Goal: Task Accomplishment & Management: Complete application form

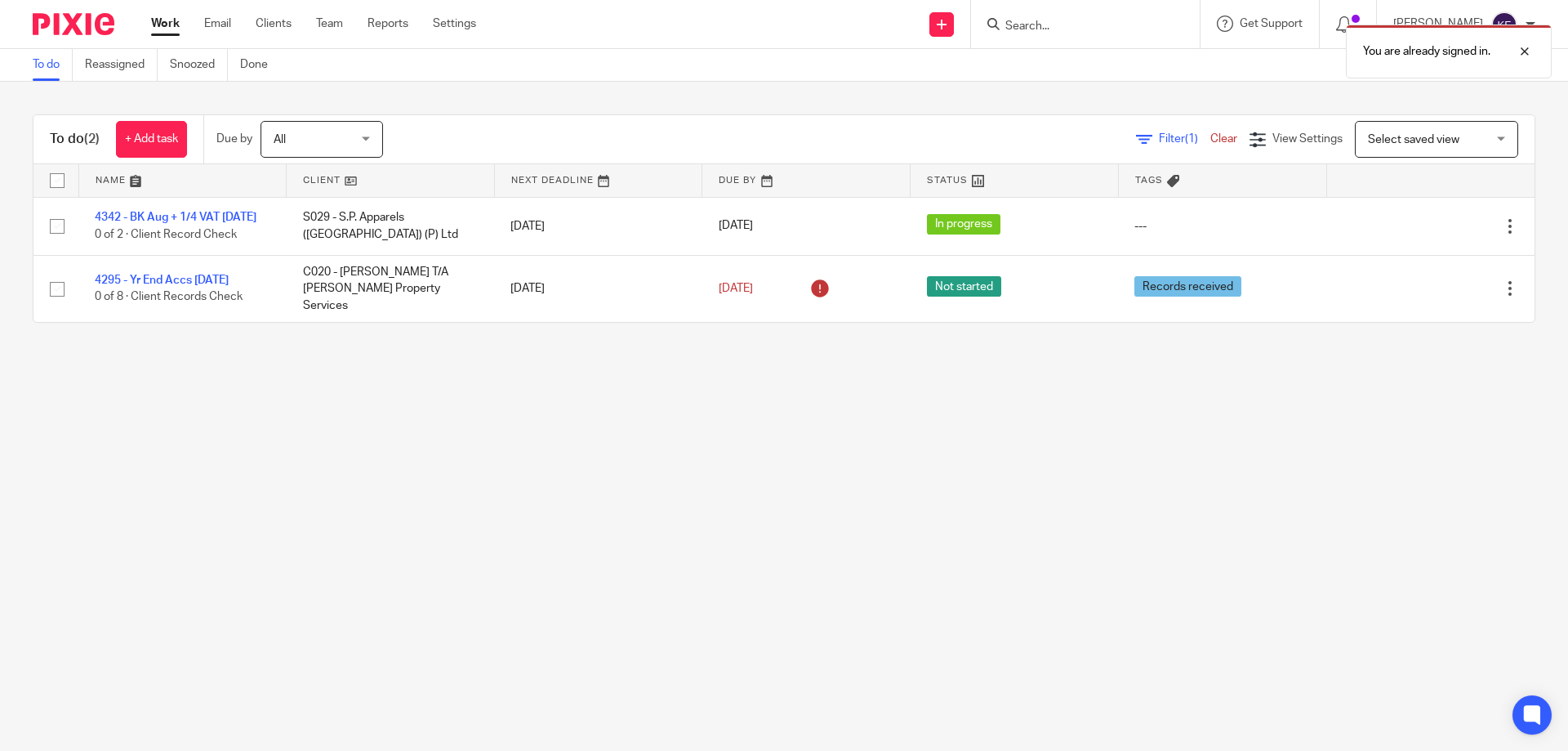
click at [1014, 30] on div "You are already signed in." at bounding box center [1168, 47] width 768 height 62
click at [1046, 26] on div "You are already signed in." at bounding box center [1168, 47] width 768 height 62
click at [1053, 34] on form at bounding box center [1090, 25] width 174 height 21
click at [1015, 23] on input "Search" at bounding box center [1076, 27] width 147 height 15
click at [1336, 19] on icon at bounding box center [1344, 24] width 16 height 16
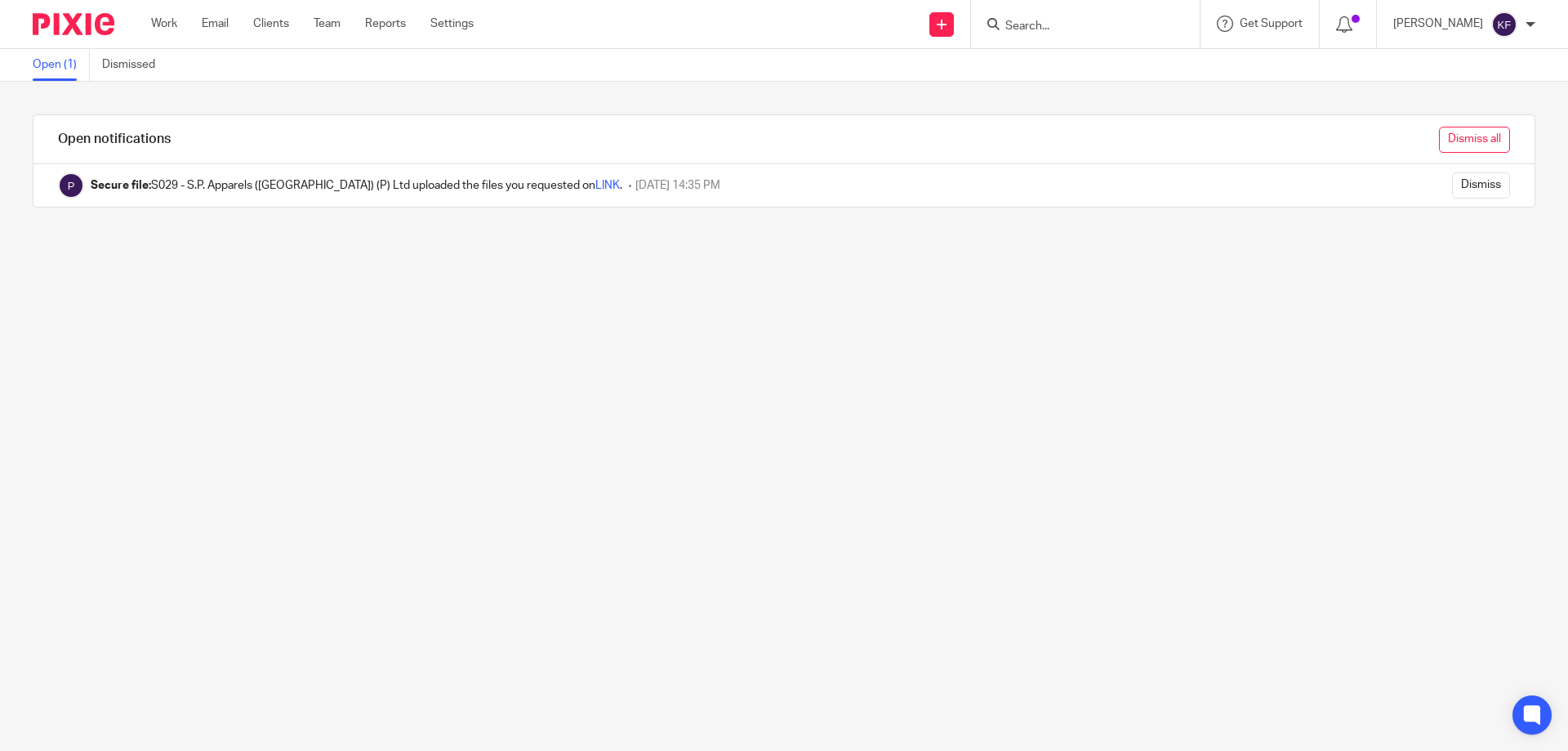
click at [1446, 141] on input "Dismiss all" at bounding box center [1474, 140] width 71 height 26
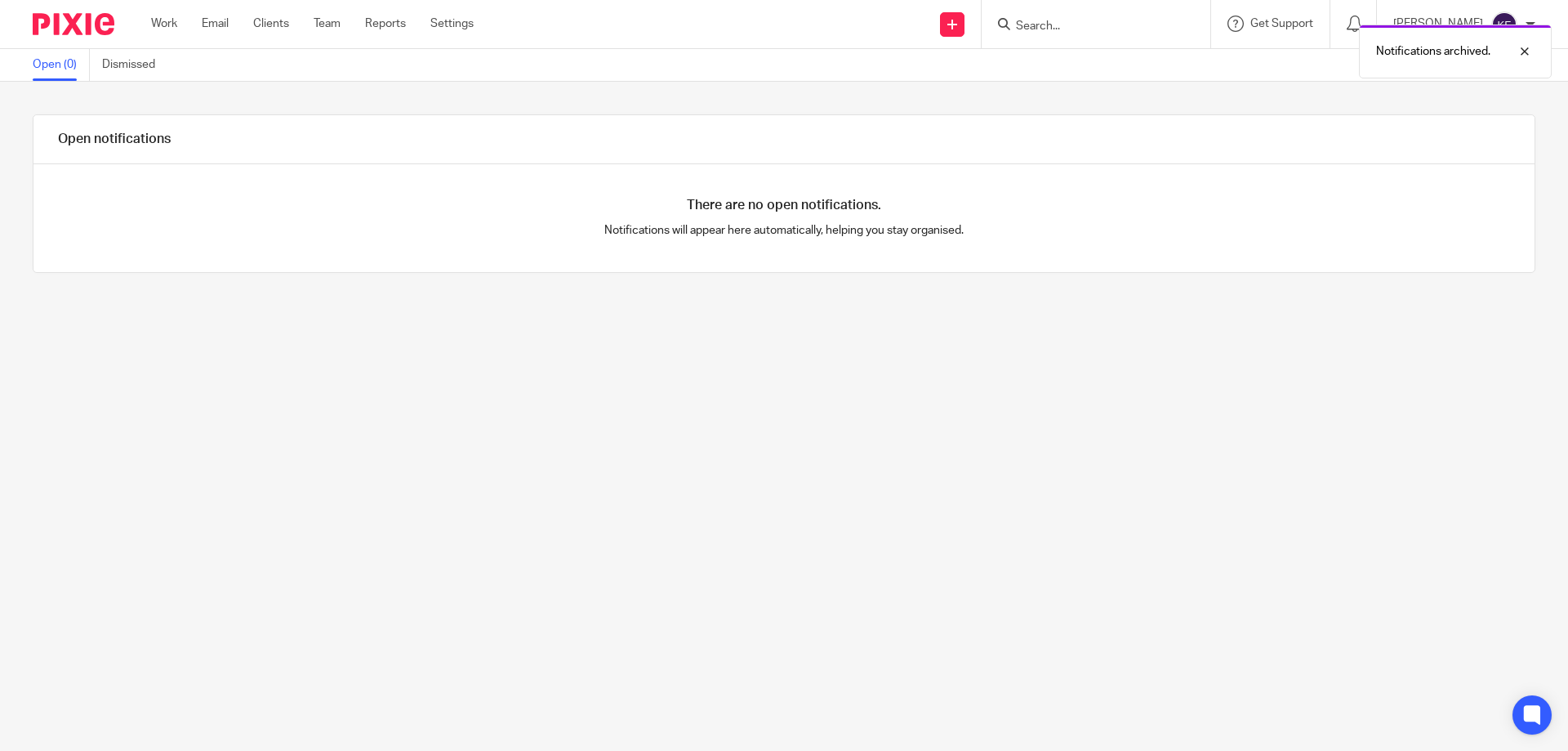
click at [78, 23] on img at bounding box center [74, 24] width 81 height 22
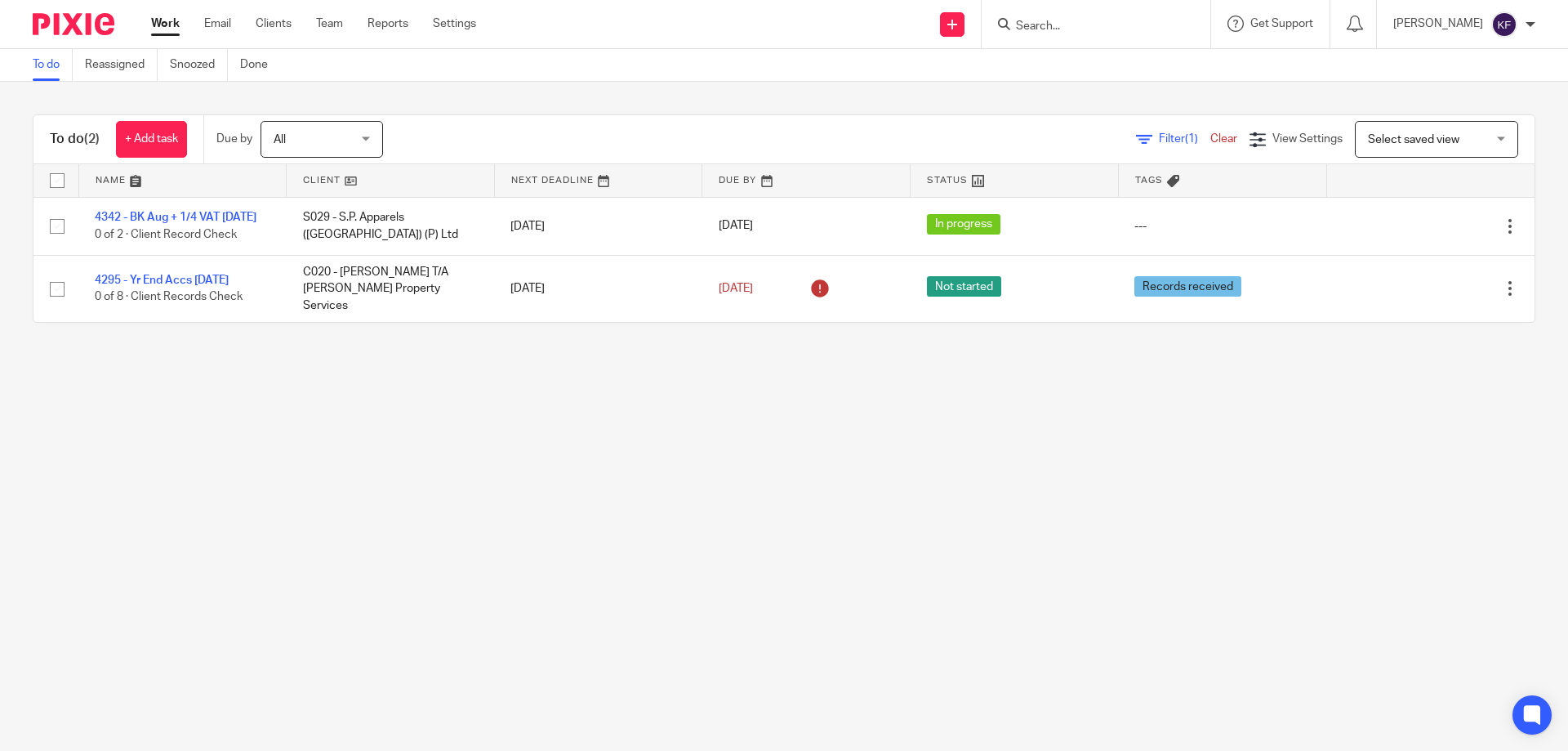
click at [1039, 28] on input "Search" at bounding box center [1088, 27] width 147 height 15
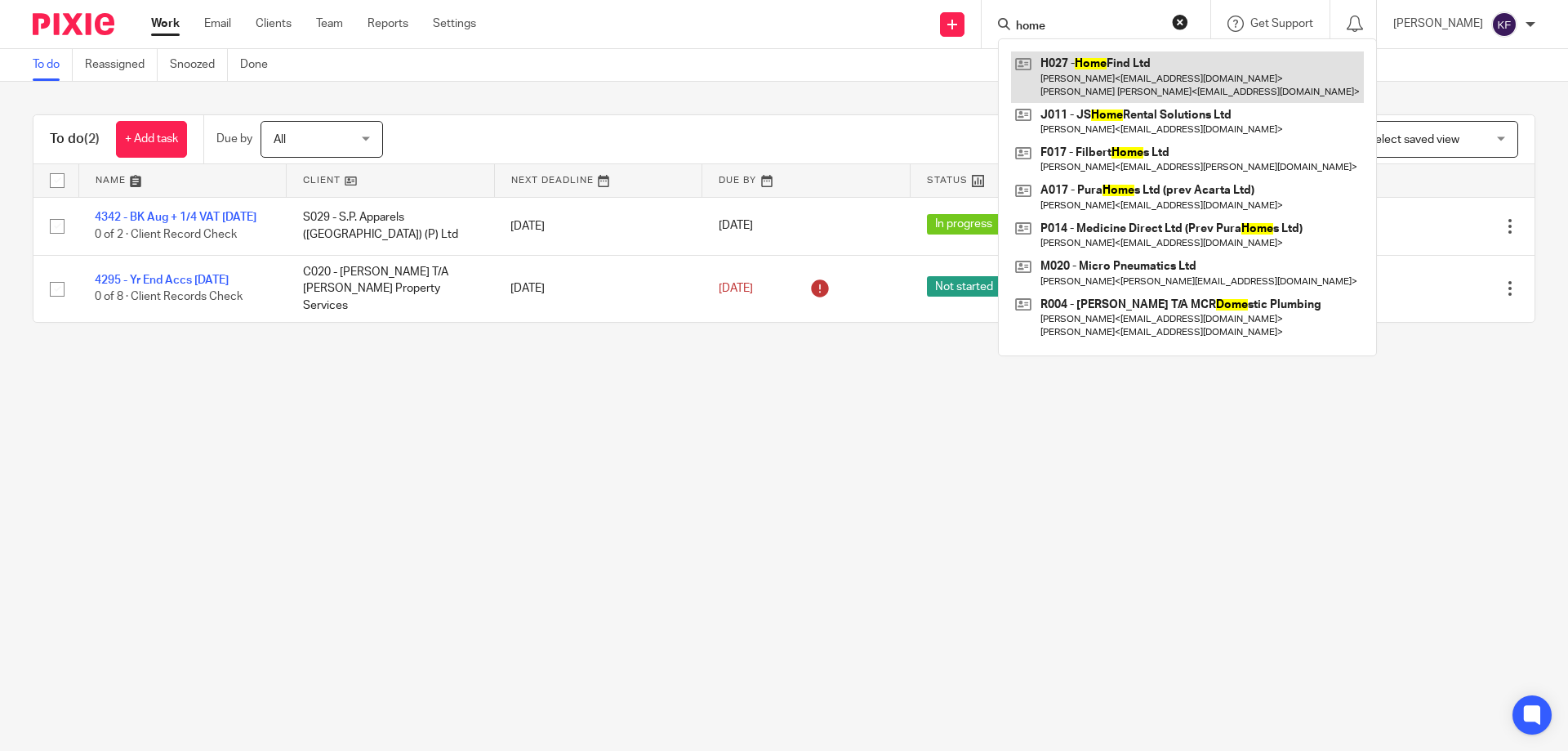
type input "home"
click at [1080, 67] on link at bounding box center [1187, 77] width 353 height 51
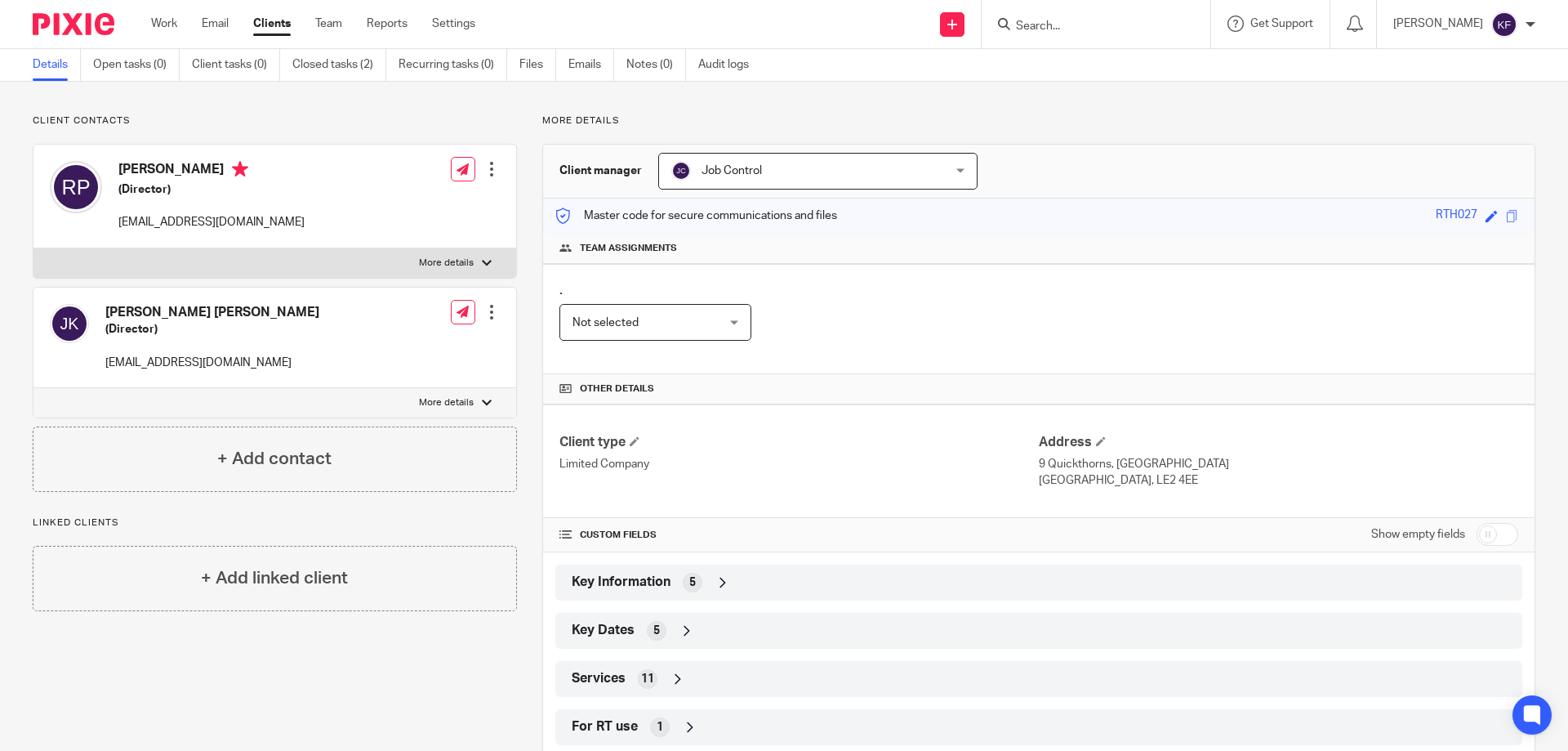
scroll to position [99, 0]
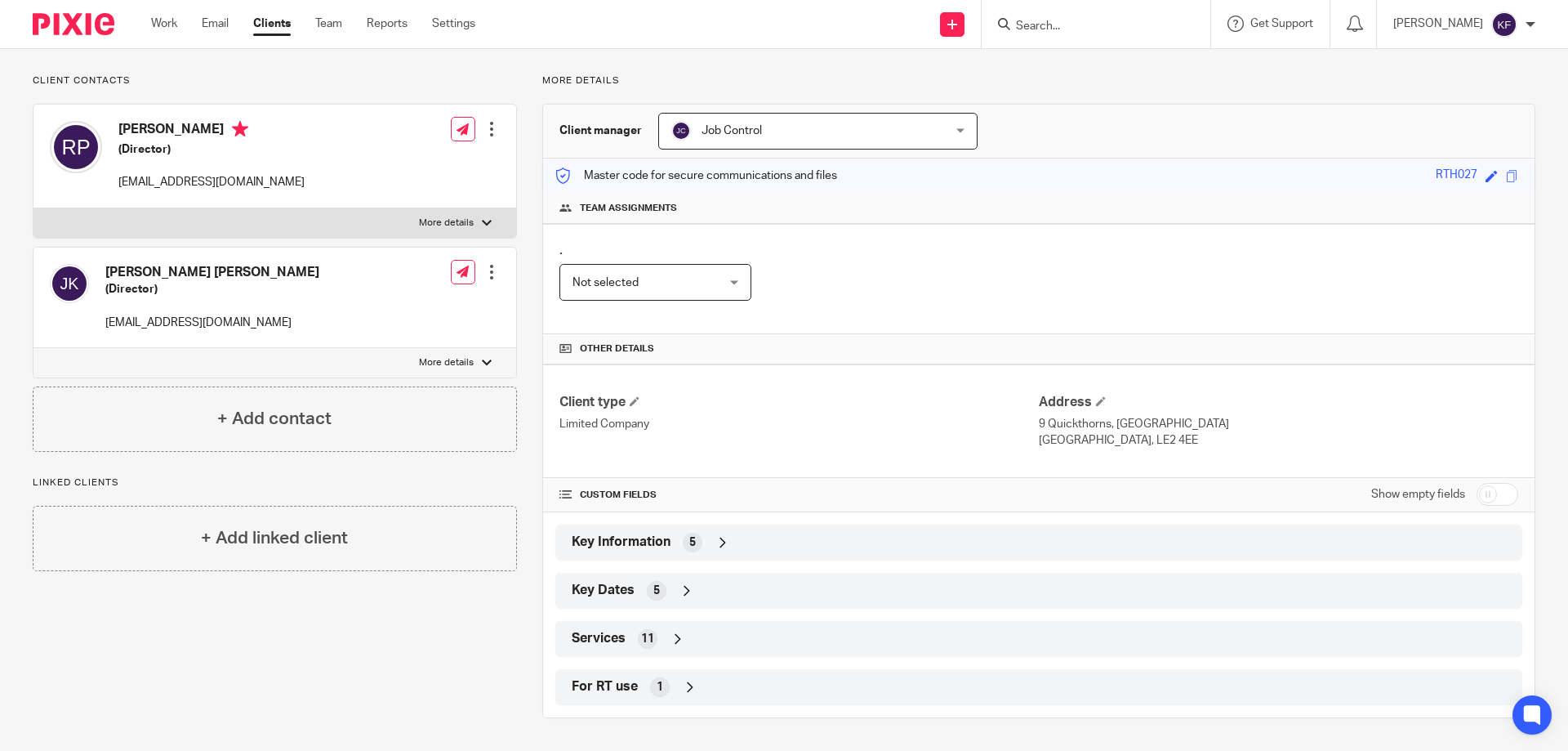
click at [691, 541] on span "5" at bounding box center [692, 542] width 7 height 16
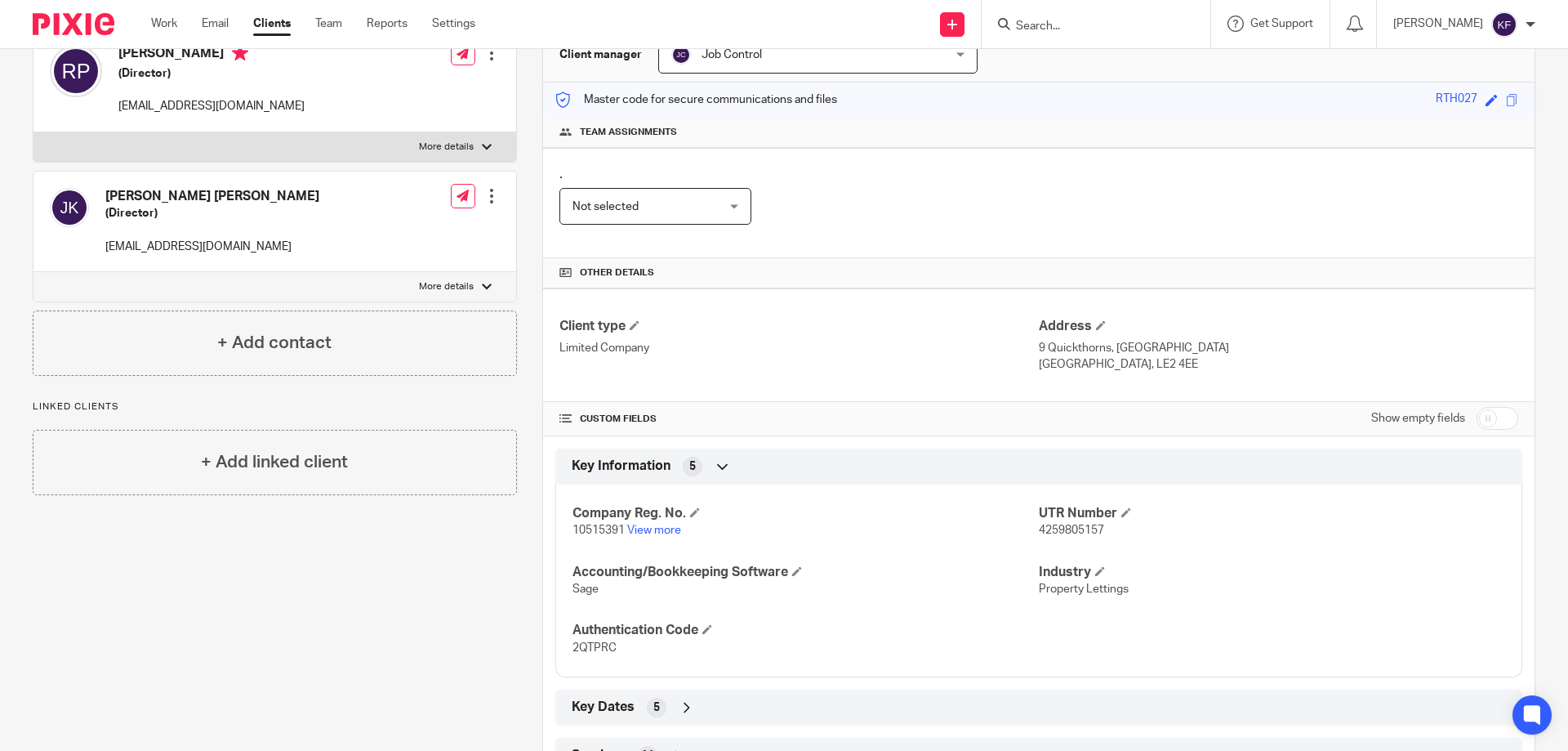
scroll to position [263, 0]
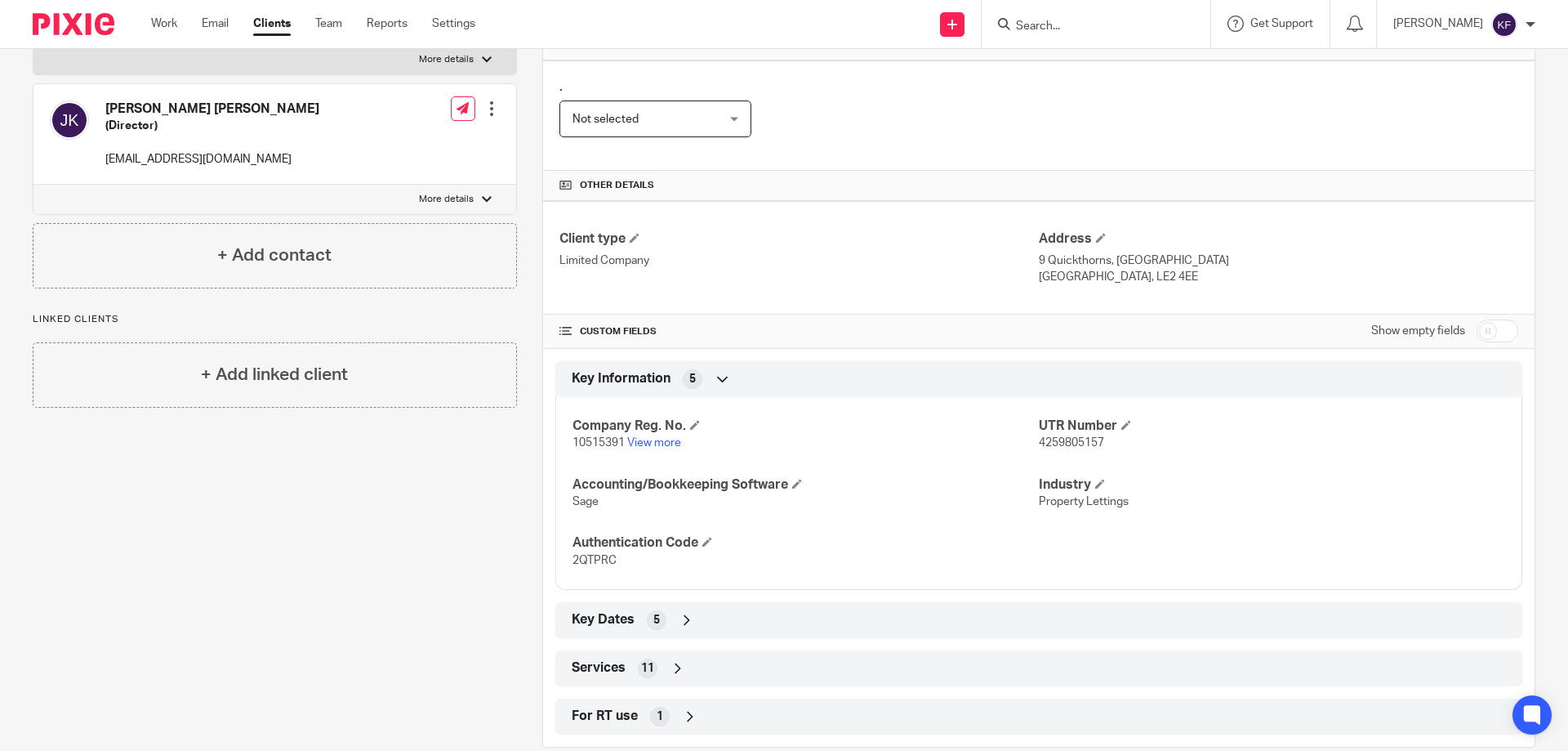
click at [668, 623] on div "Key Dates 5" at bounding box center [1038, 620] width 943 height 27
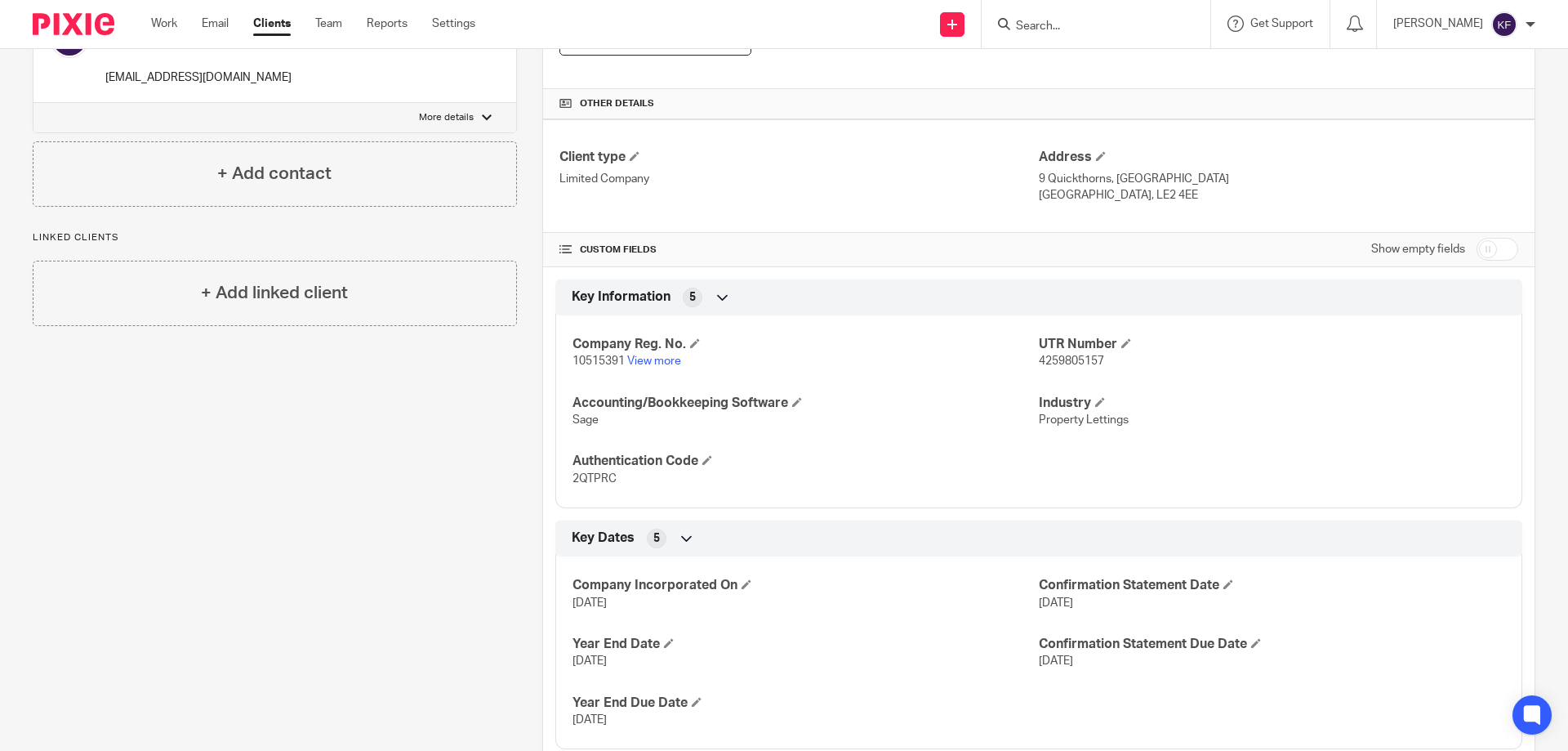
scroll to position [0, 0]
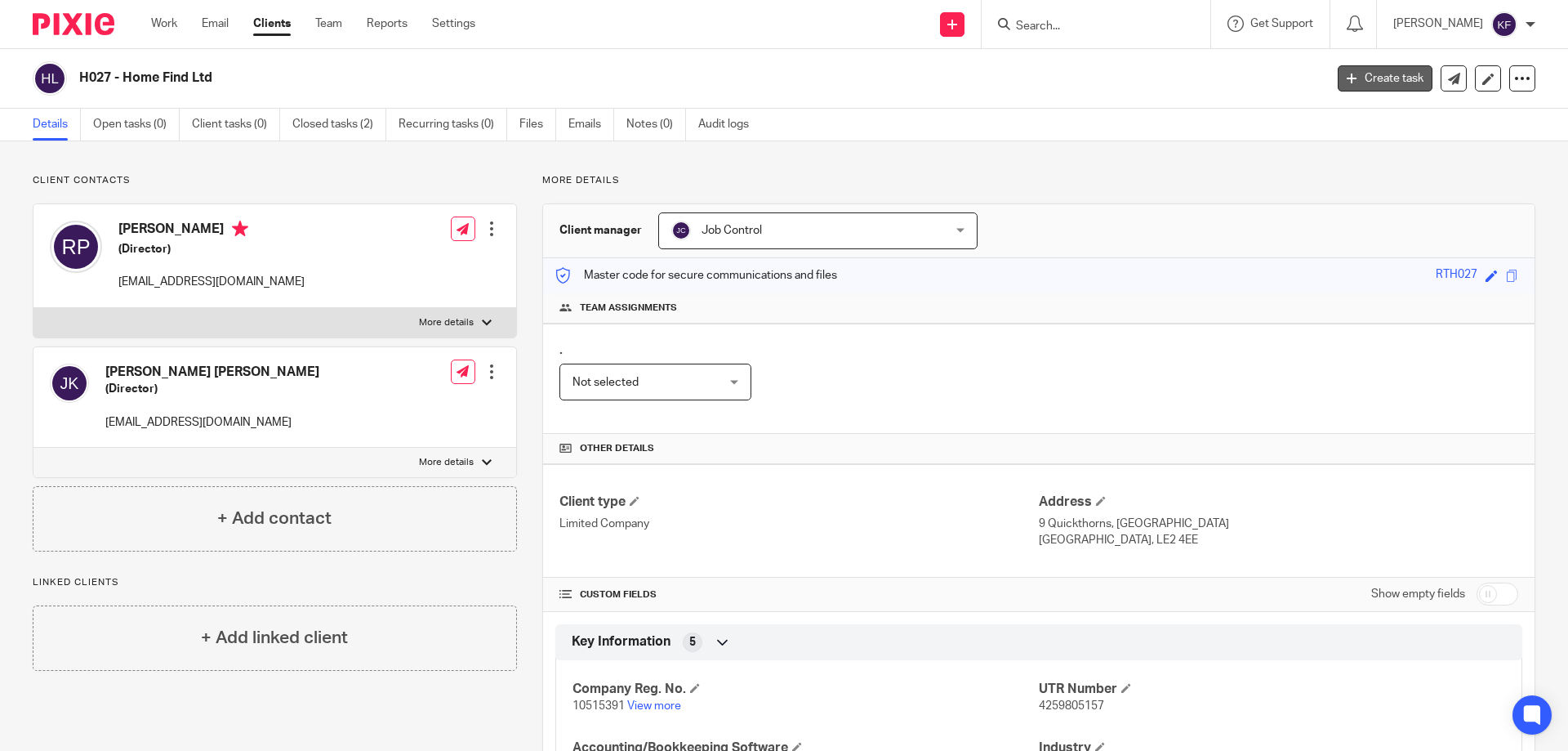
drag, startPoint x: 1366, startPoint y: 69, endPoint x: 1345, endPoint y: 93, distance: 31.9
click at [1366, 69] on link "Create task" at bounding box center [1385, 79] width 95 height 26
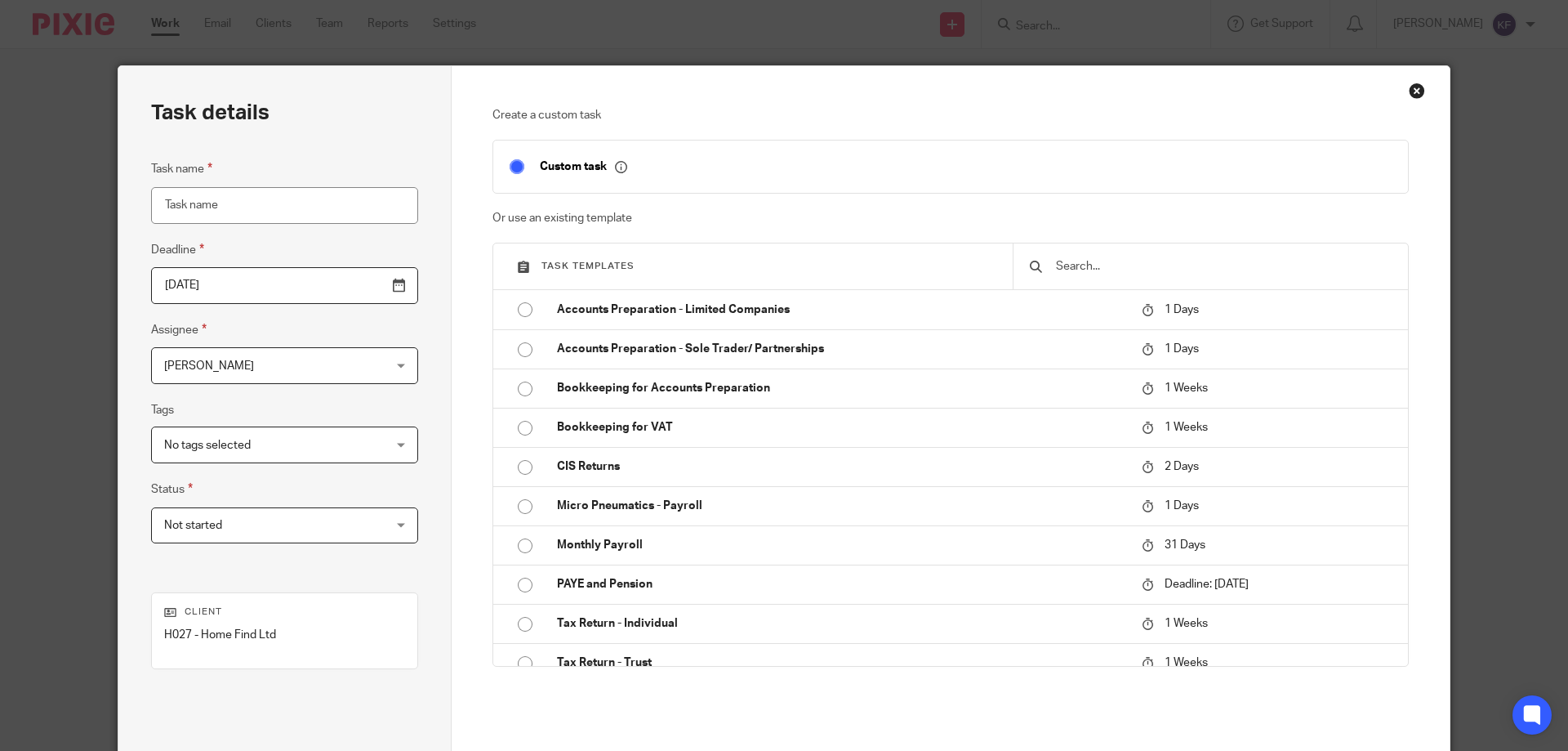
click at [287, 210] on input "Task name" at bounding box center [285, 205] width 267 height 37
type input "4346 - Year End Accs [DATE]"
click at [277, 368] on span "[PERSON_NAME]" at bounding box center [266, 365] width 202 height 34
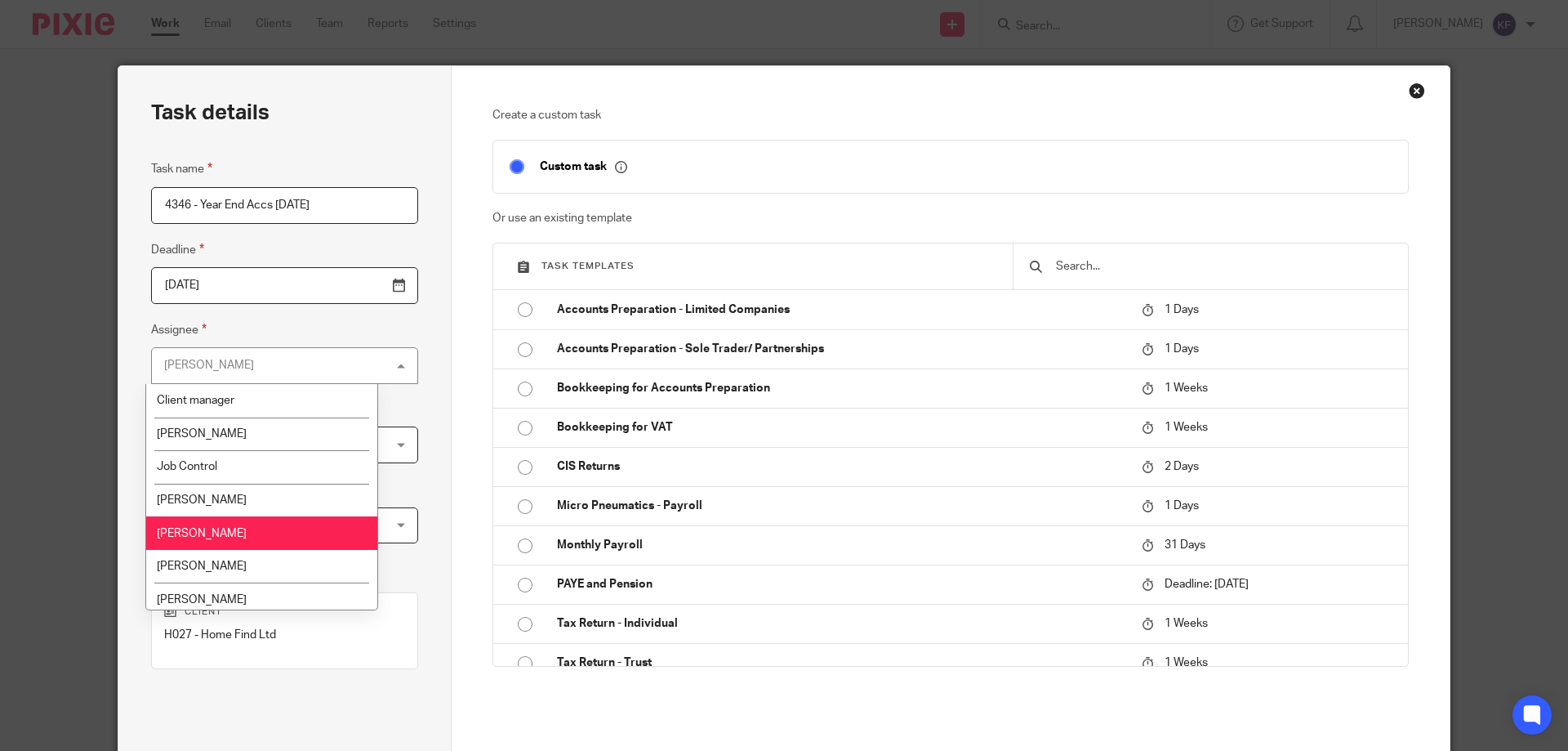
click at [277, 368] on div "Kayley Furborough Kayley Furborough" at bounding box center [285, 365] width 267 height 37
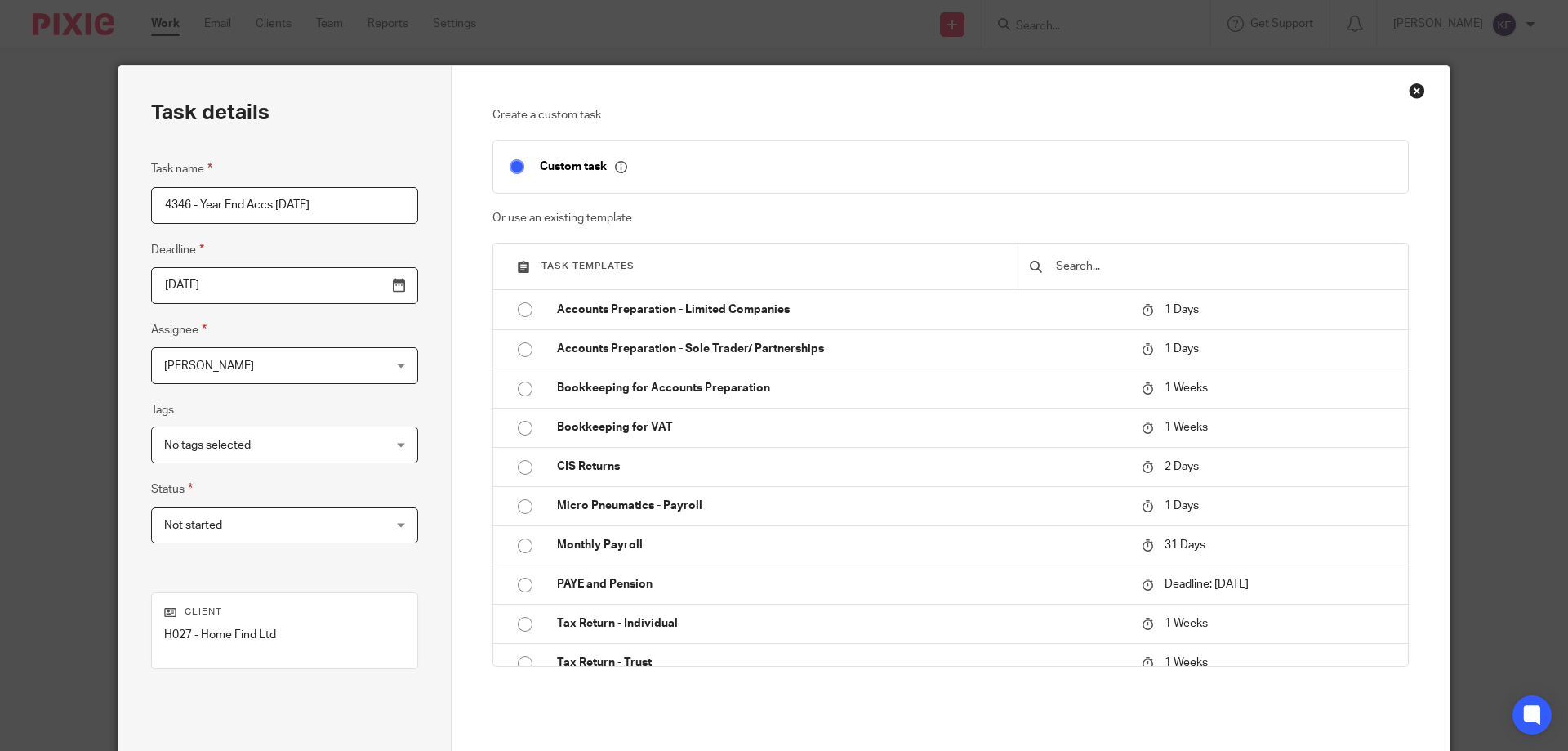
click at [272, 447] on span "No tags selected" at bounding box center [266, 445] width 202 height 34
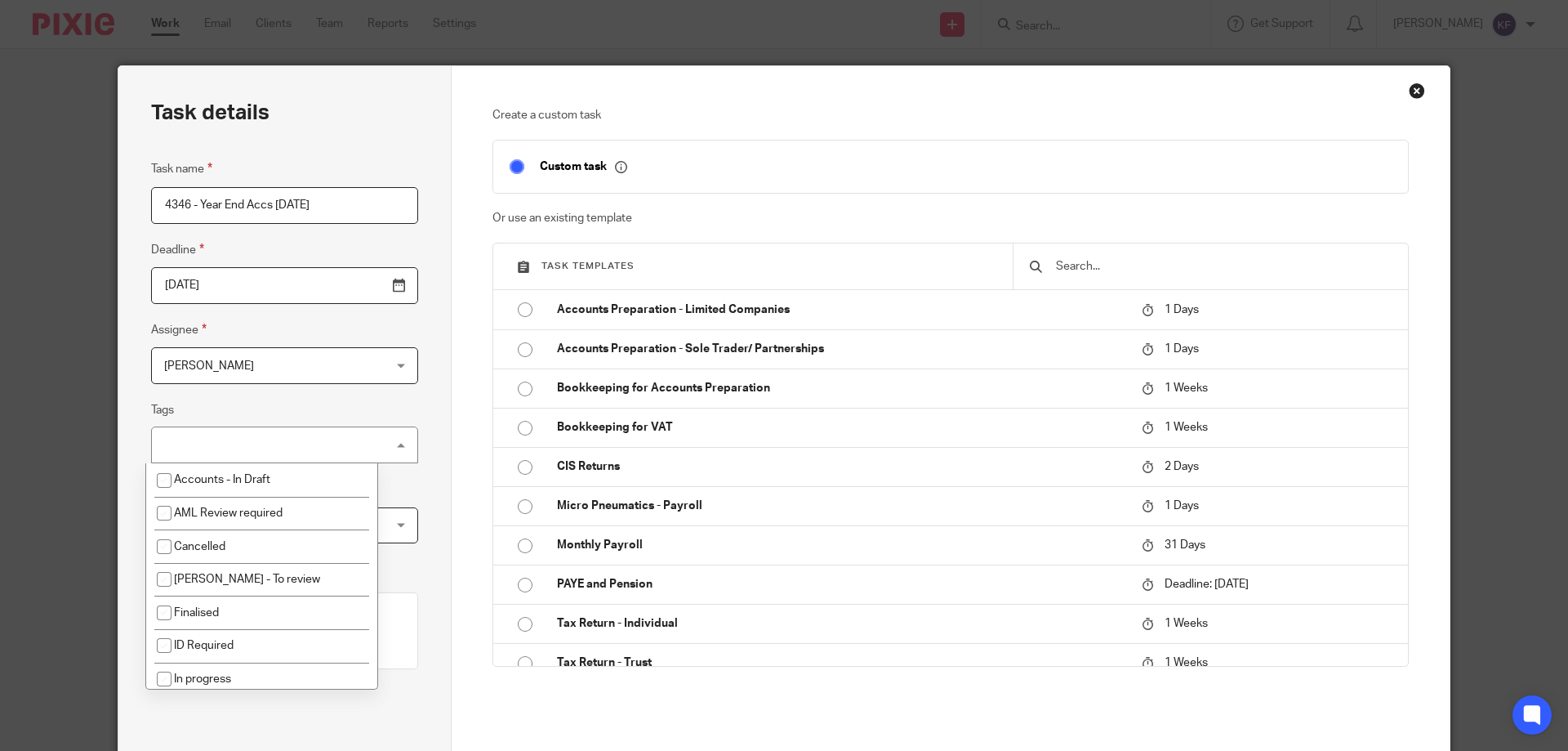
click at [272, 447] on div "No tags selected" at bounding box center [285, 445] width 267 height 37
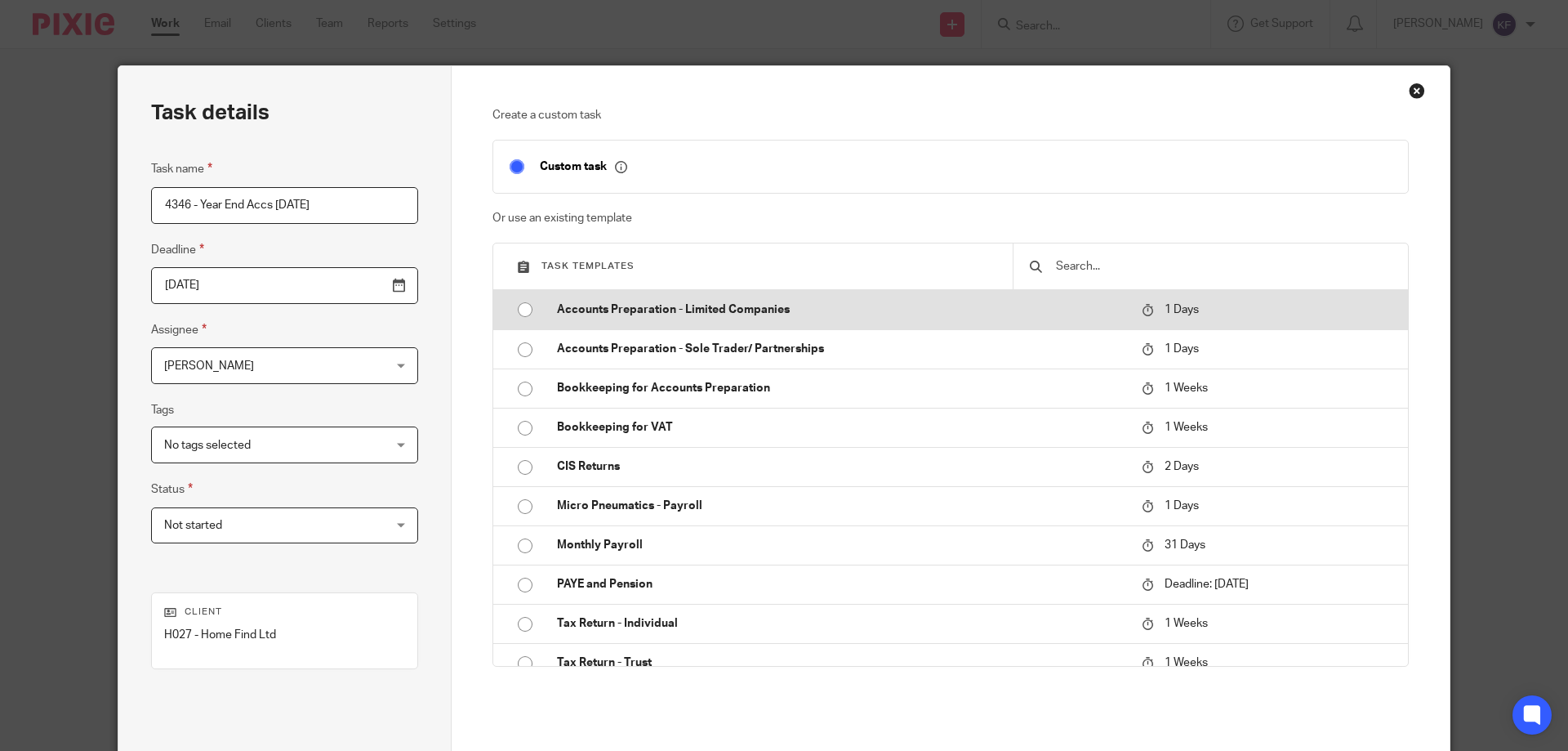
click at [528, 308] on input "radio" at bounding box center [525, 309] width 31 height 31
type input "2025-09-17"
checkbox input "false"
radio input "false"
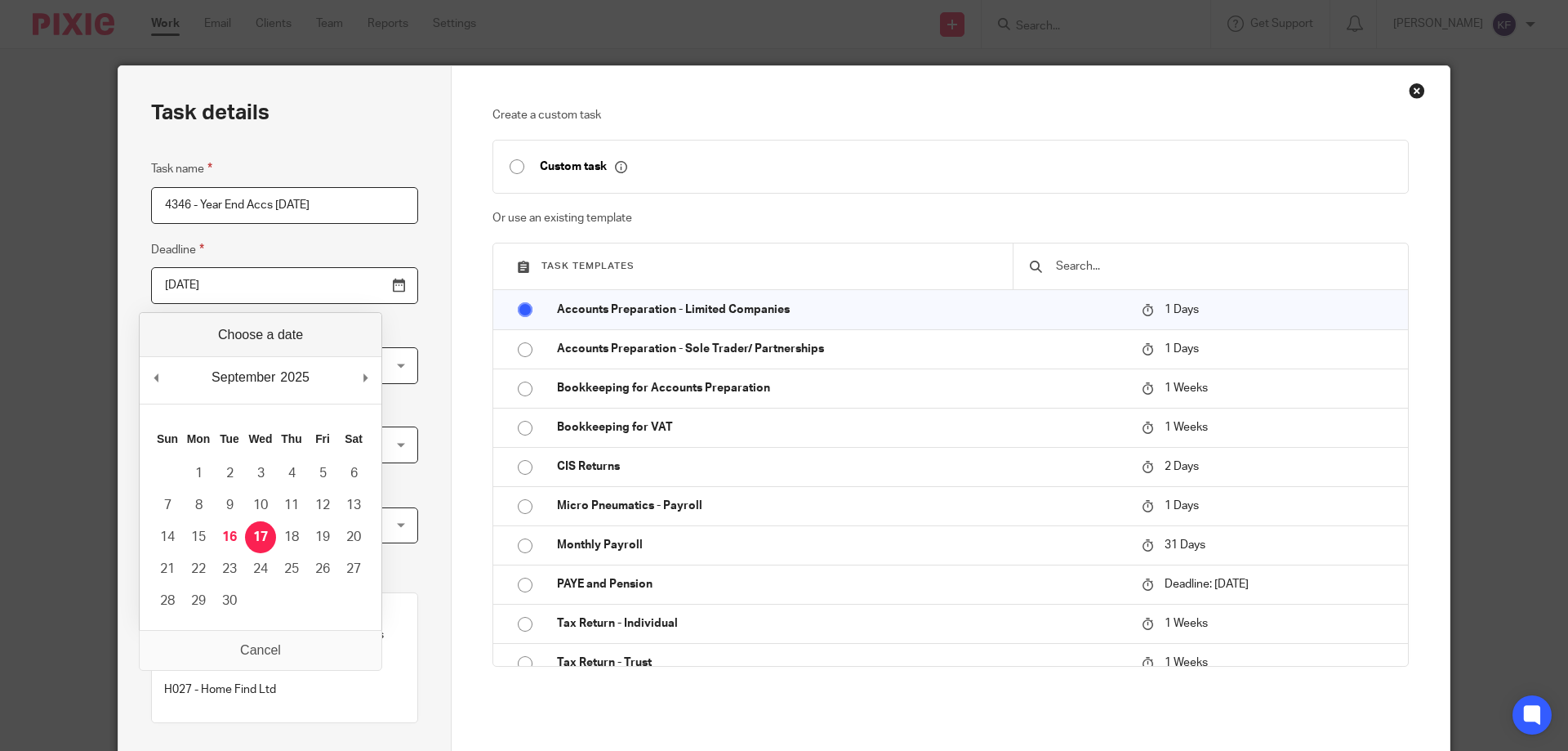
click at [290, 279] on input "2025-09-17" at bounding box center [285, 285] width 267 height 37
type input "2025-09-30"
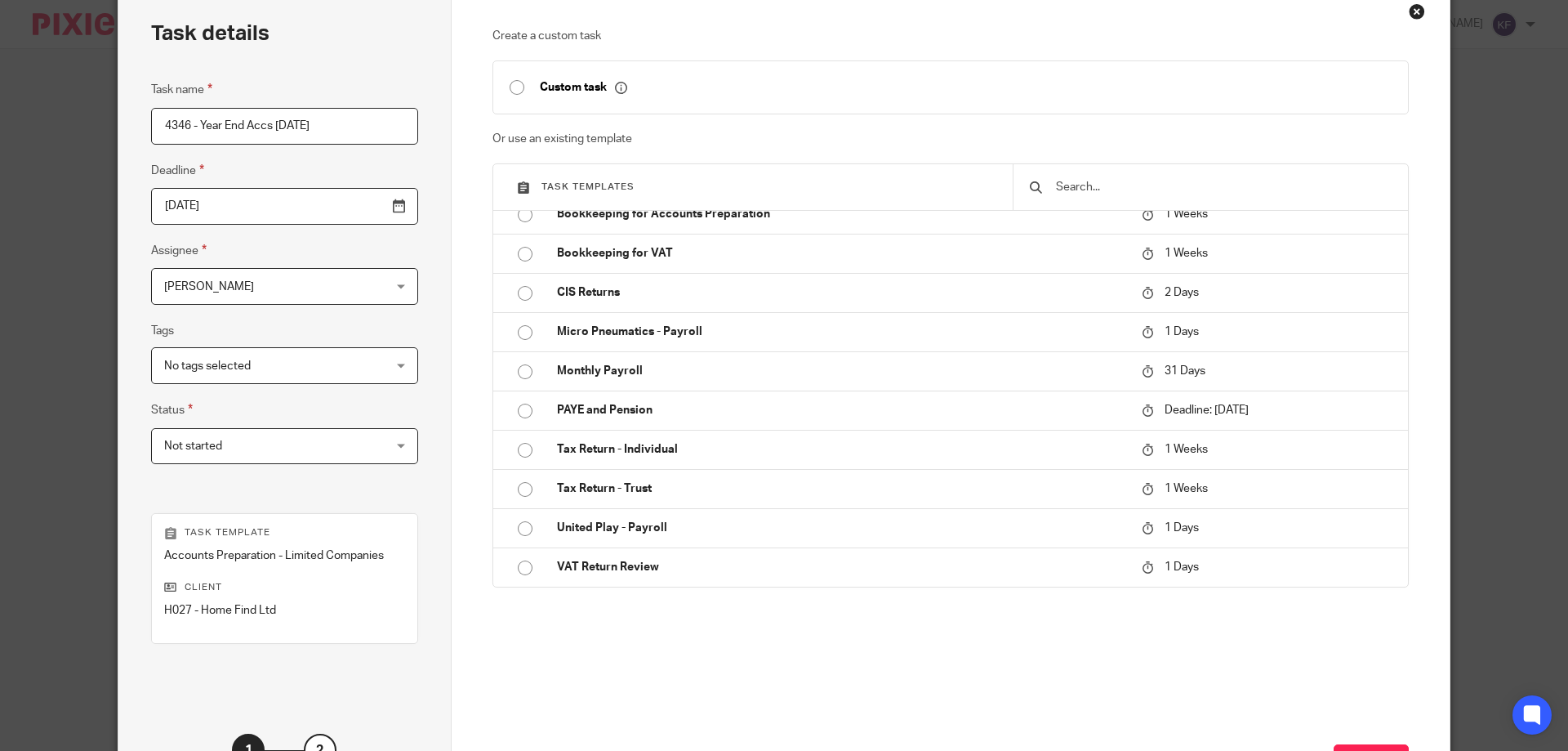
scroll to position [215, 0]
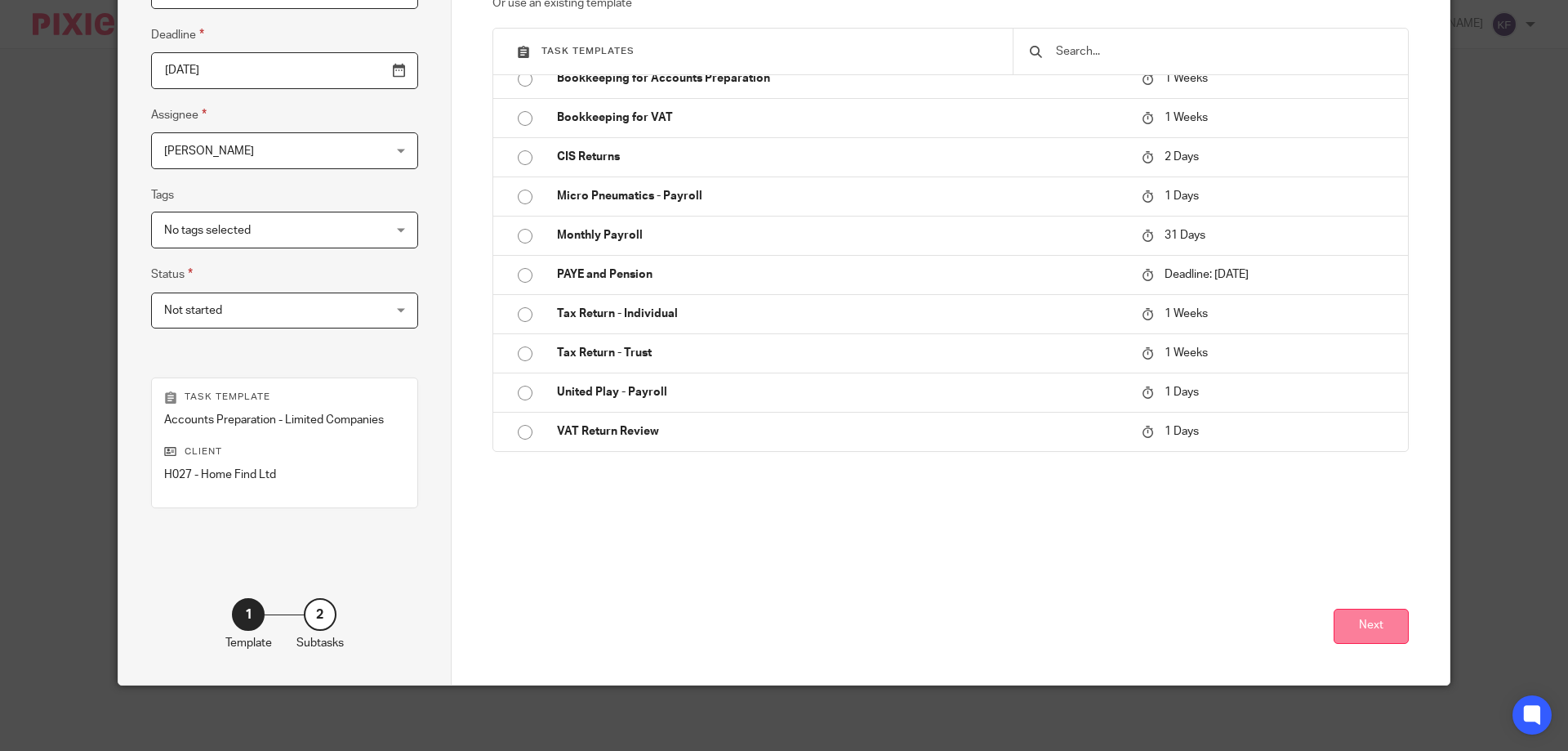
click at [1377, 628] on button "Next" at bounding box center [1370, 625] width 75 height 35
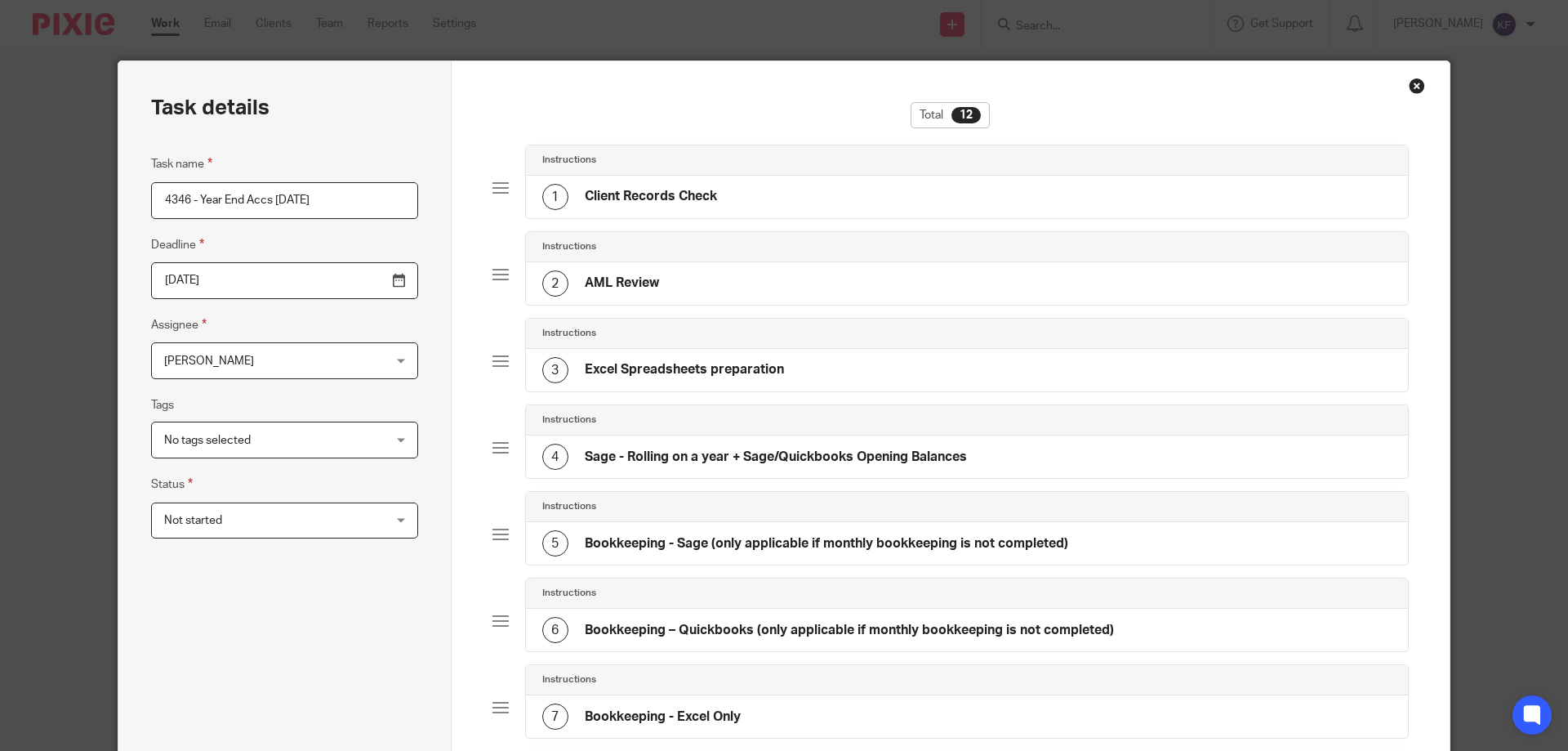
scroll to position [0, 0]
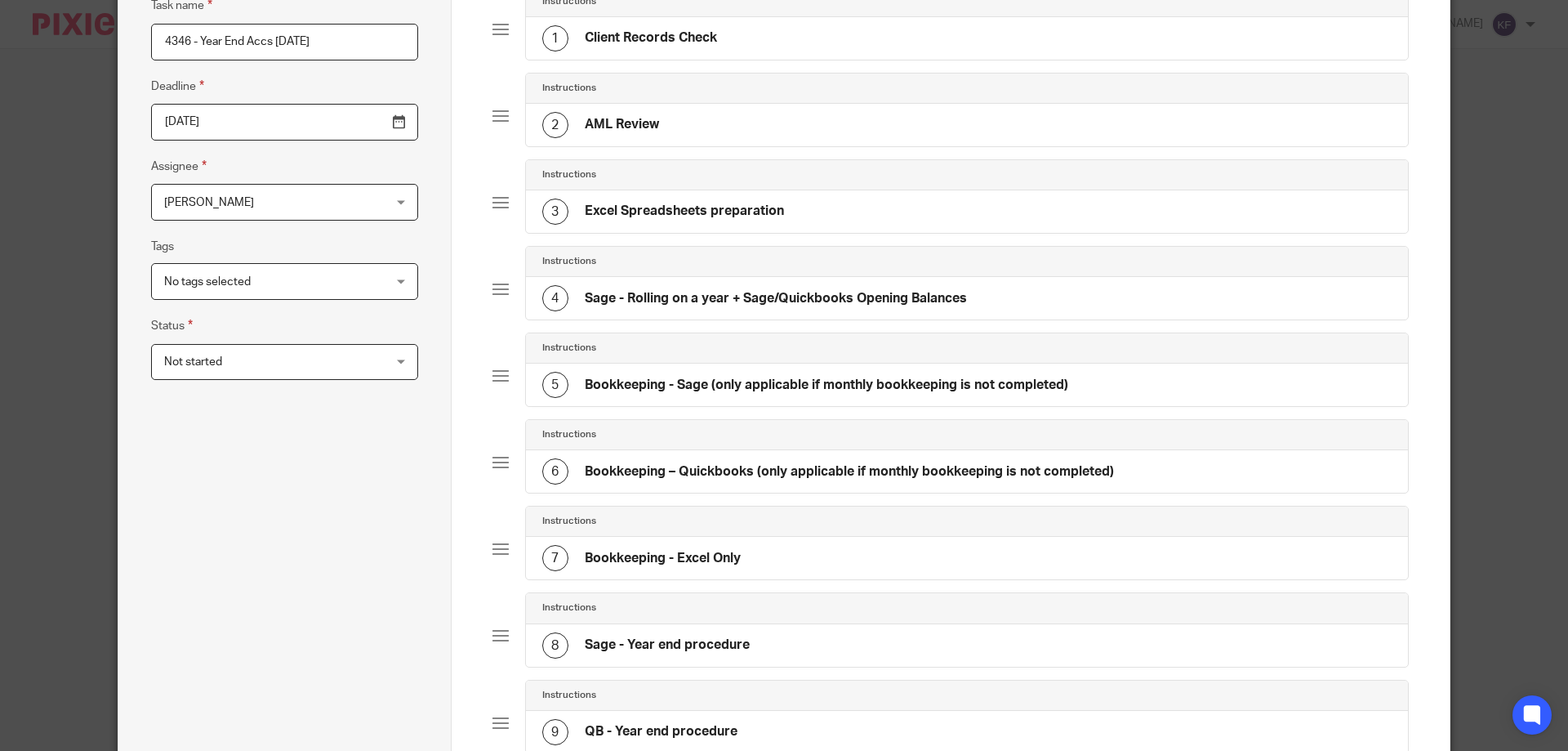
click at [777, 374] on div "5 Bookkeeping - Sage (only applicable if monthly bookkeeping is not completed)" at bounding box center [805, 385] width 526 height 26
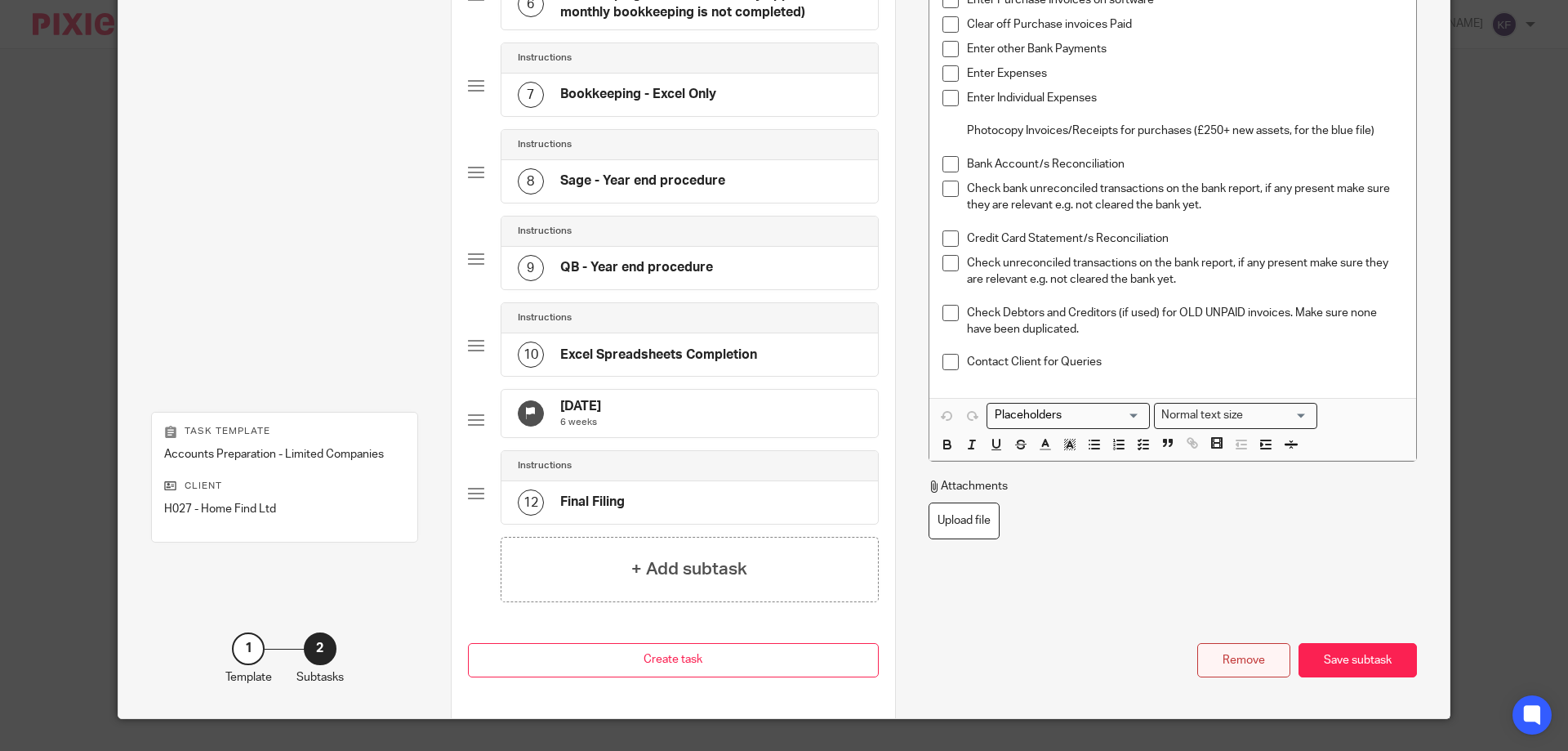
click at [1239, 659] on div "Remove" at bounding box center [1244, 660] width 93 height 35
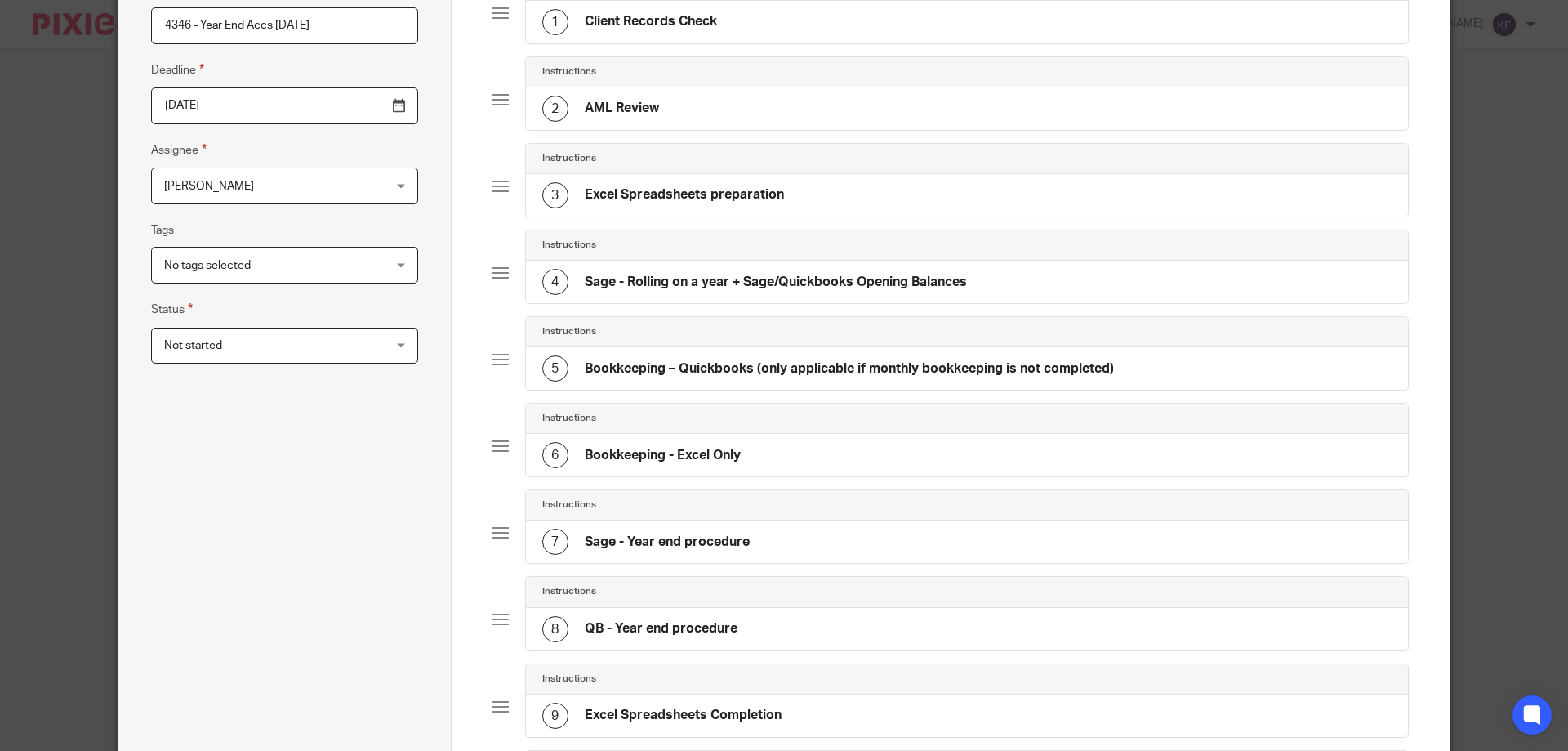
scroll to position [179, 0]
click at [822, 356] on div "5 Bookkeeping – Quickbooks (only applicable if monthly bookkeeping is not compl…" at bounding box center [967, 369] width 883 height 43
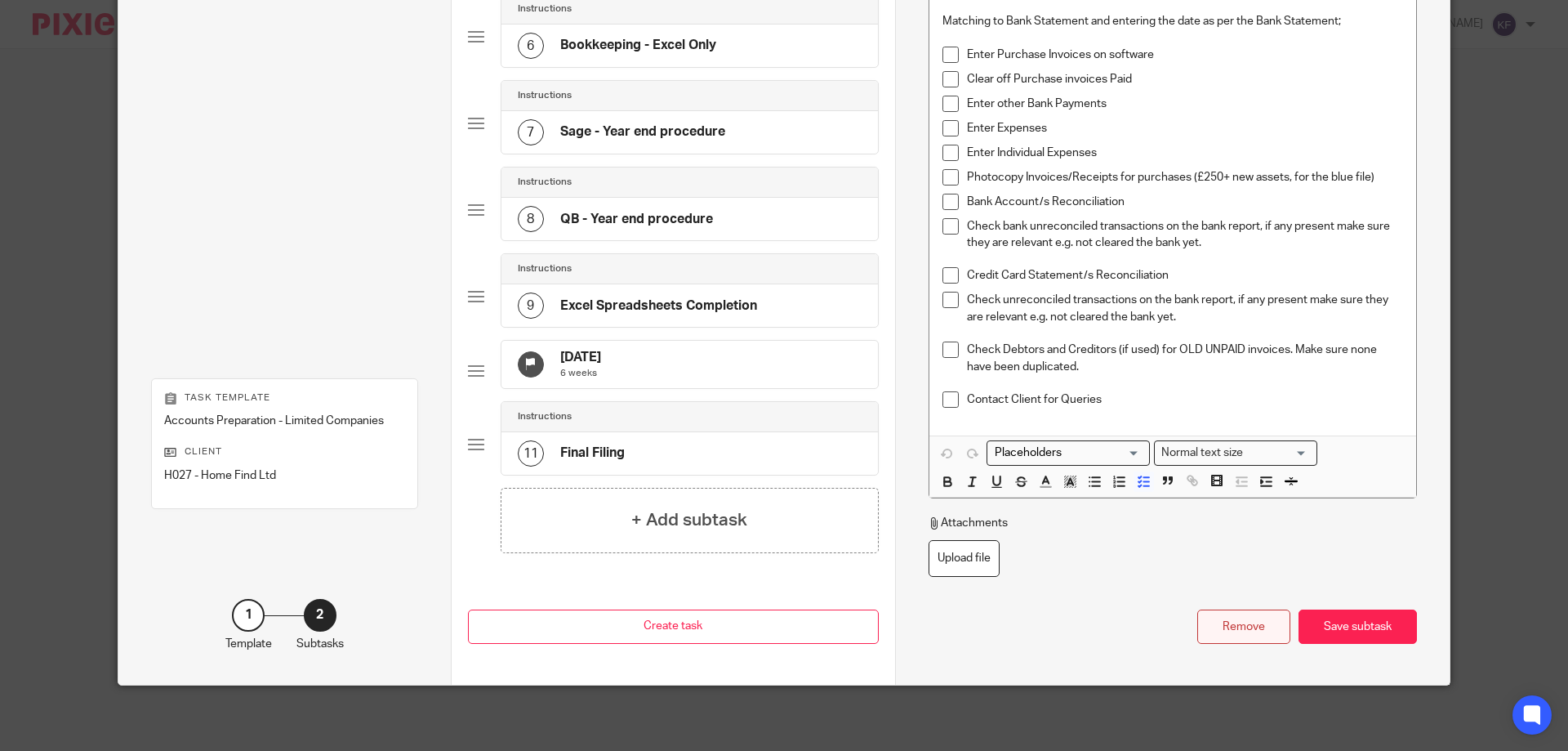
click at [1242, 636] on div "Remove" at bounding box center [1244, 626] width 93 height 35
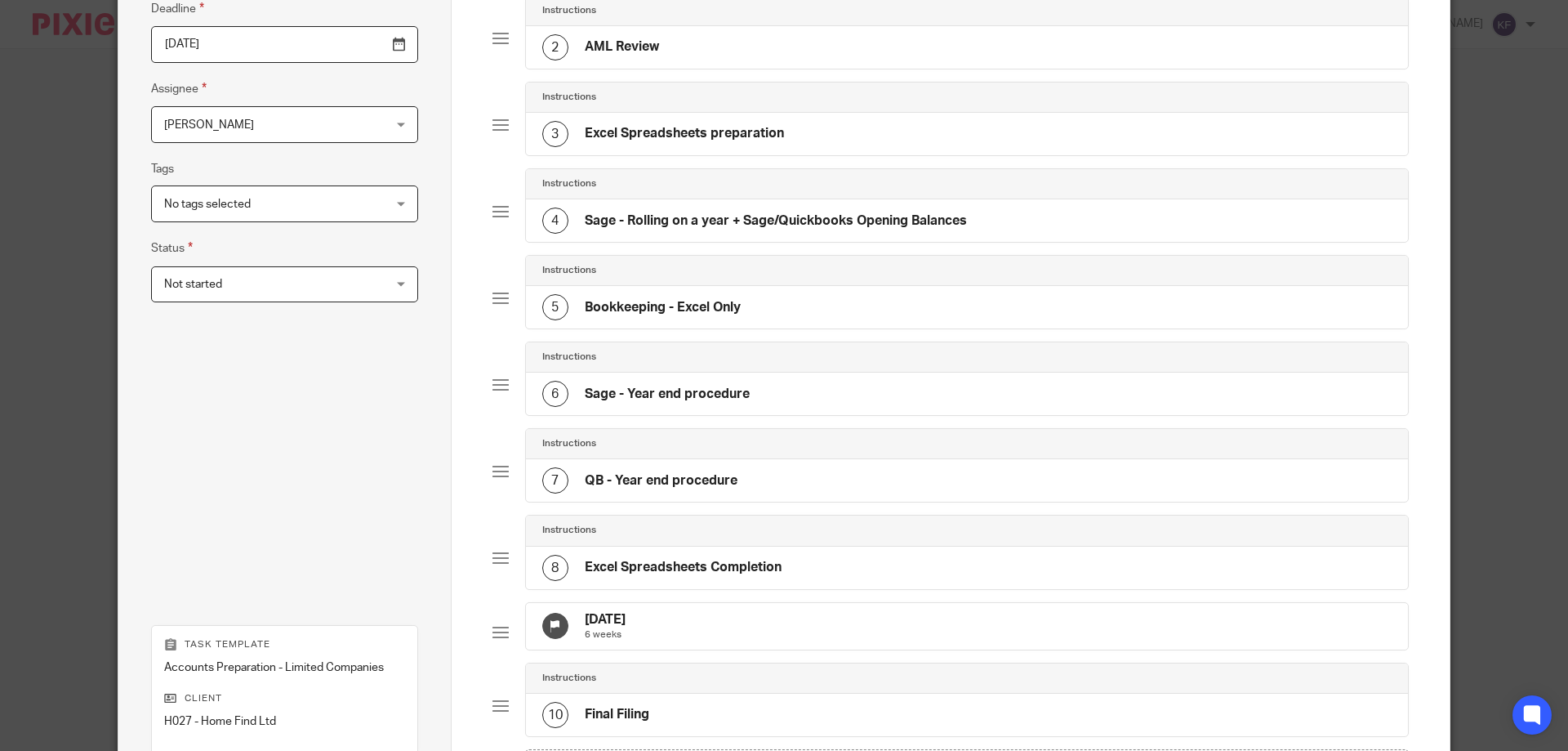
scroll to position [174, 0]
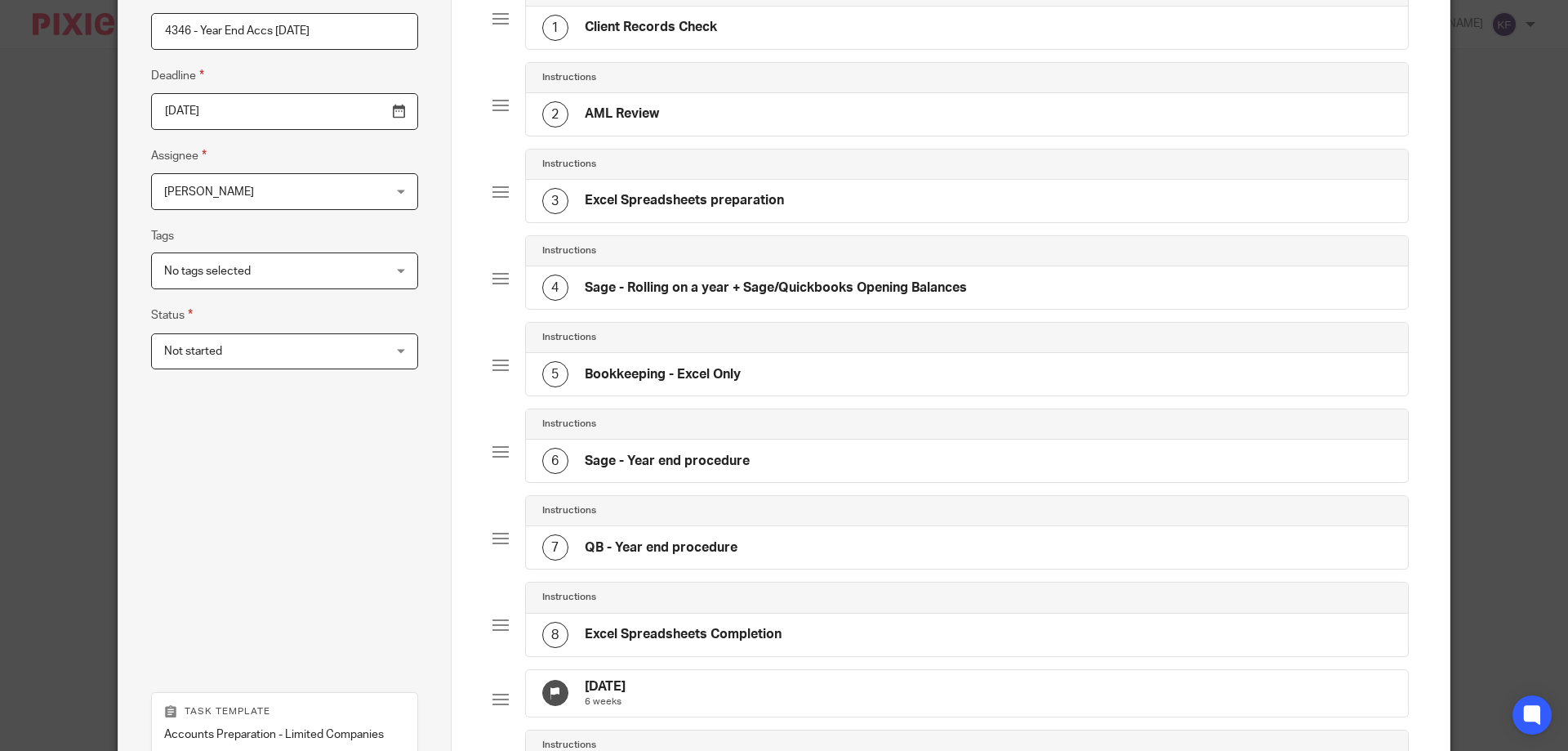
click at [865, 361] on div "5 Bookkeeping - Excel Only" at bounding box center [967, 374] width 883 height 43
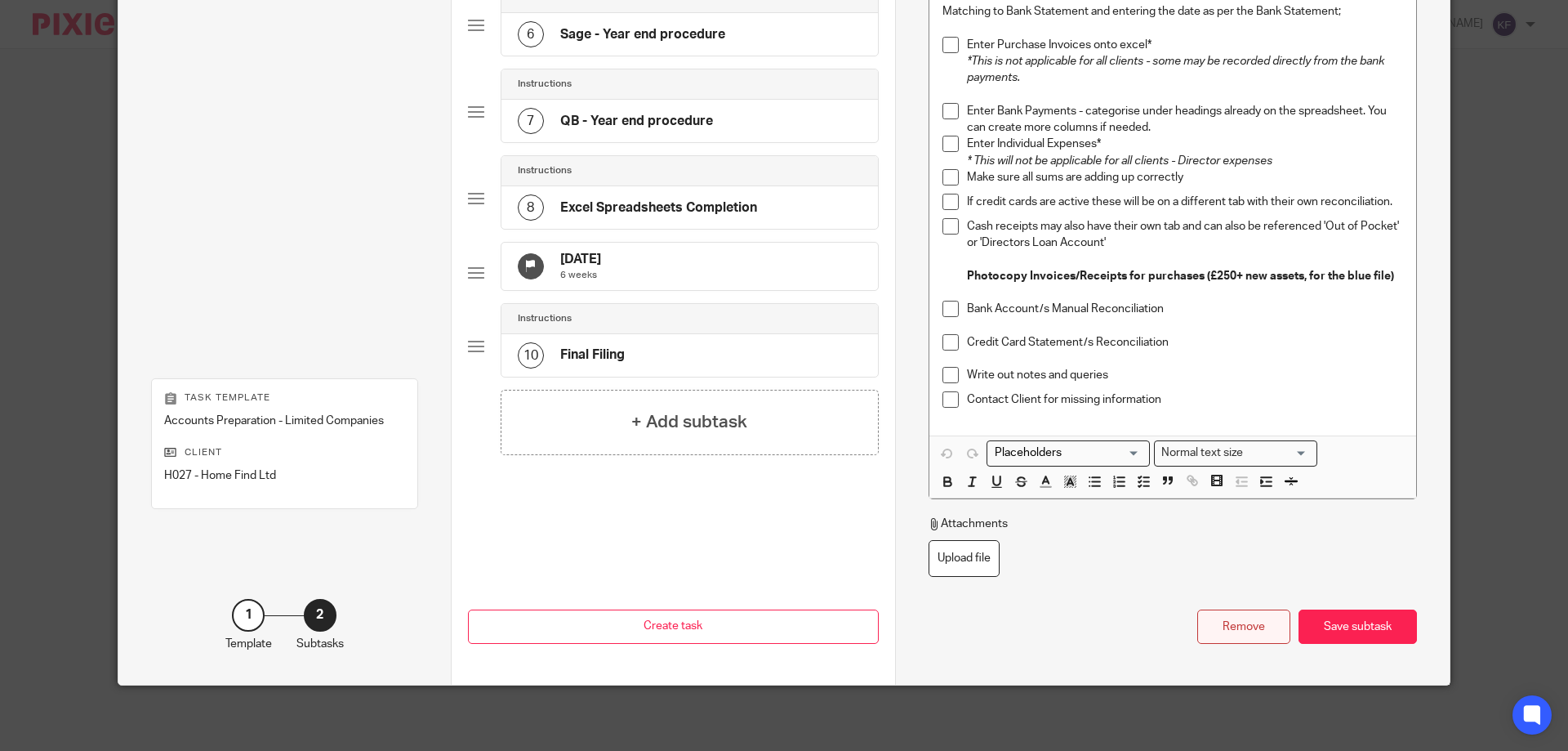
click at [1241, 626] on div "Remove" at bounding box center [1244, 626] width 93 height 35
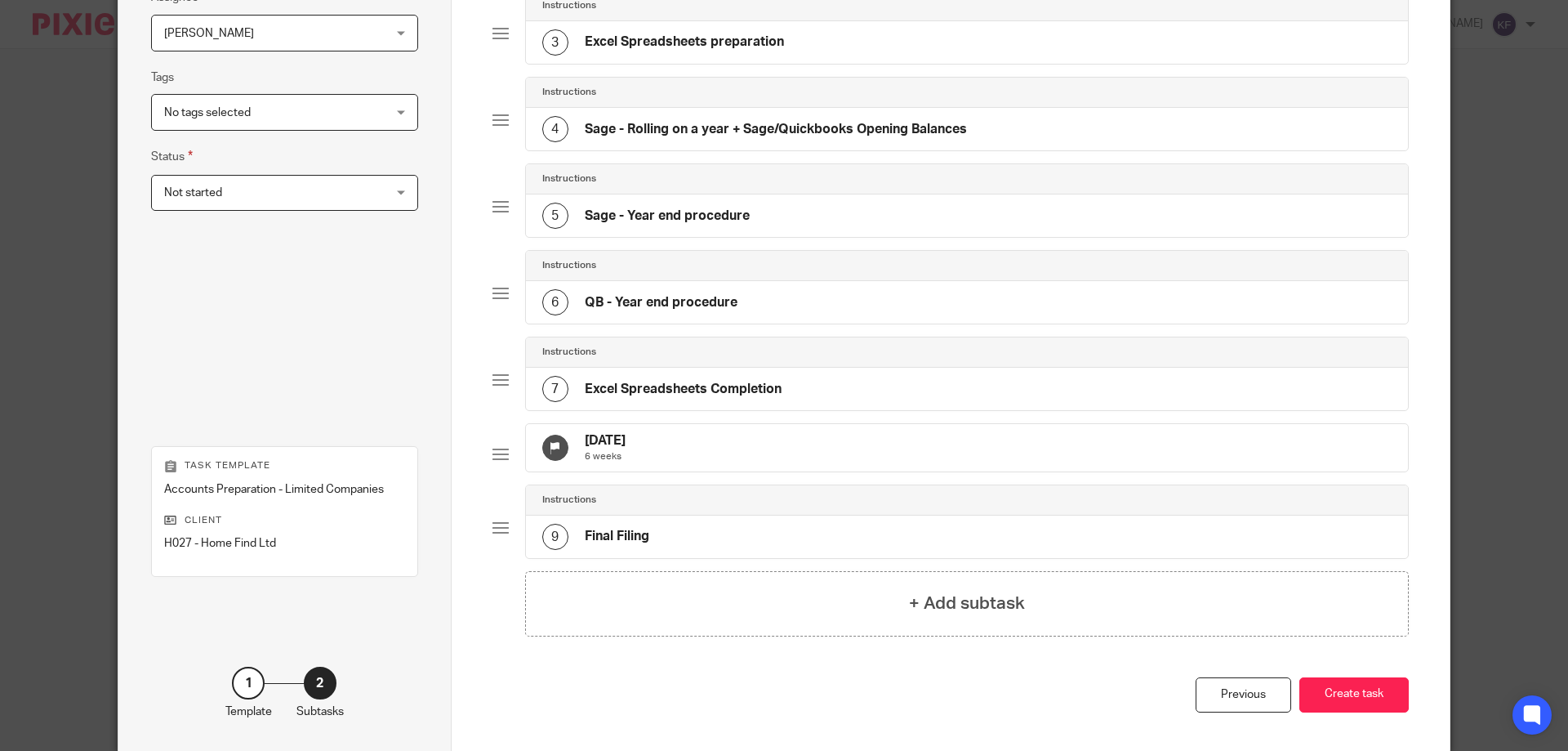
scroll to position [251, 0]
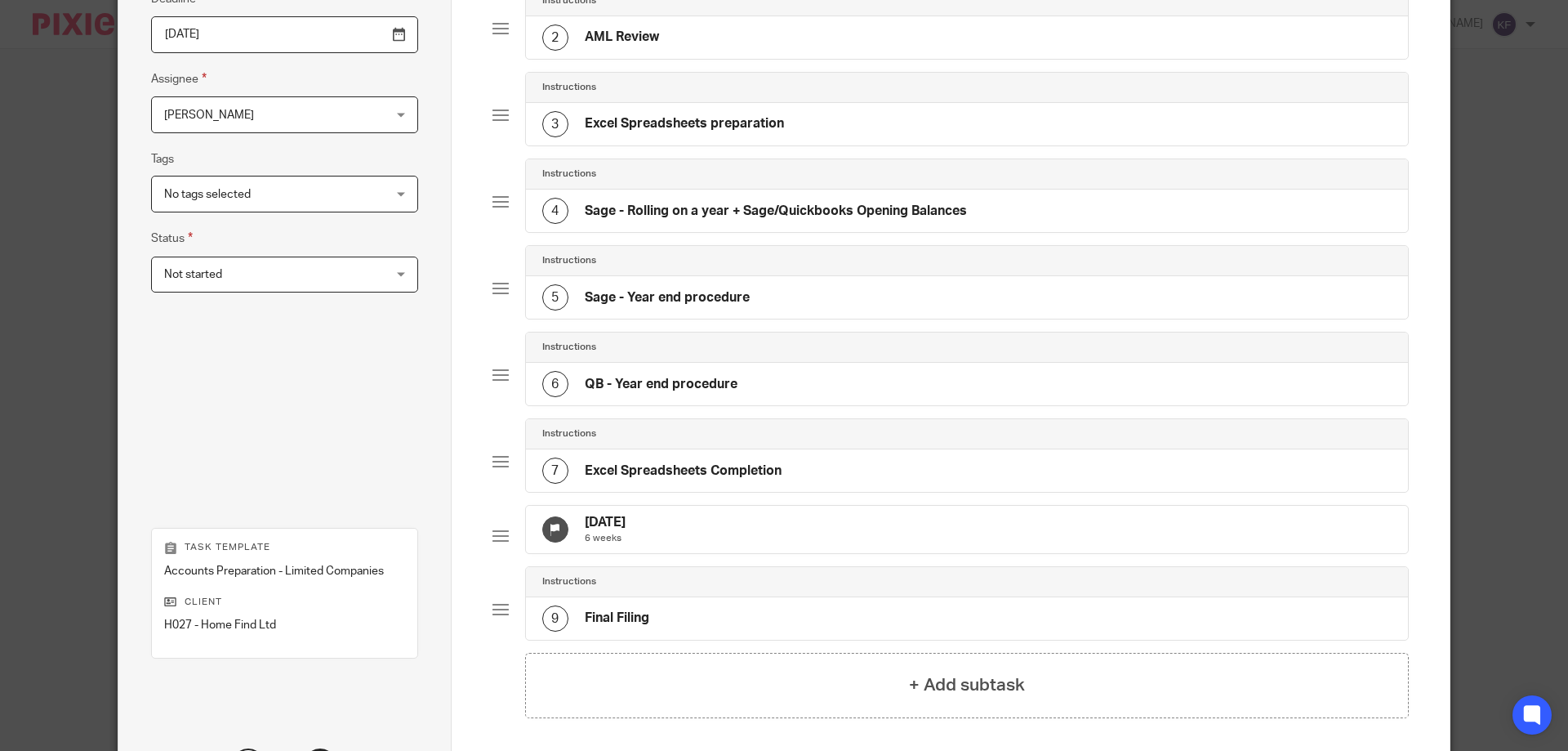
drag, startPoint x: 904, startPoint y: 391, endPoint x: 925, endPoint y: 390, distance: 21.0
click at [905, 391] on div "6 QB - Year end procedure" at bounding box center [967, 383] width 883 height 43
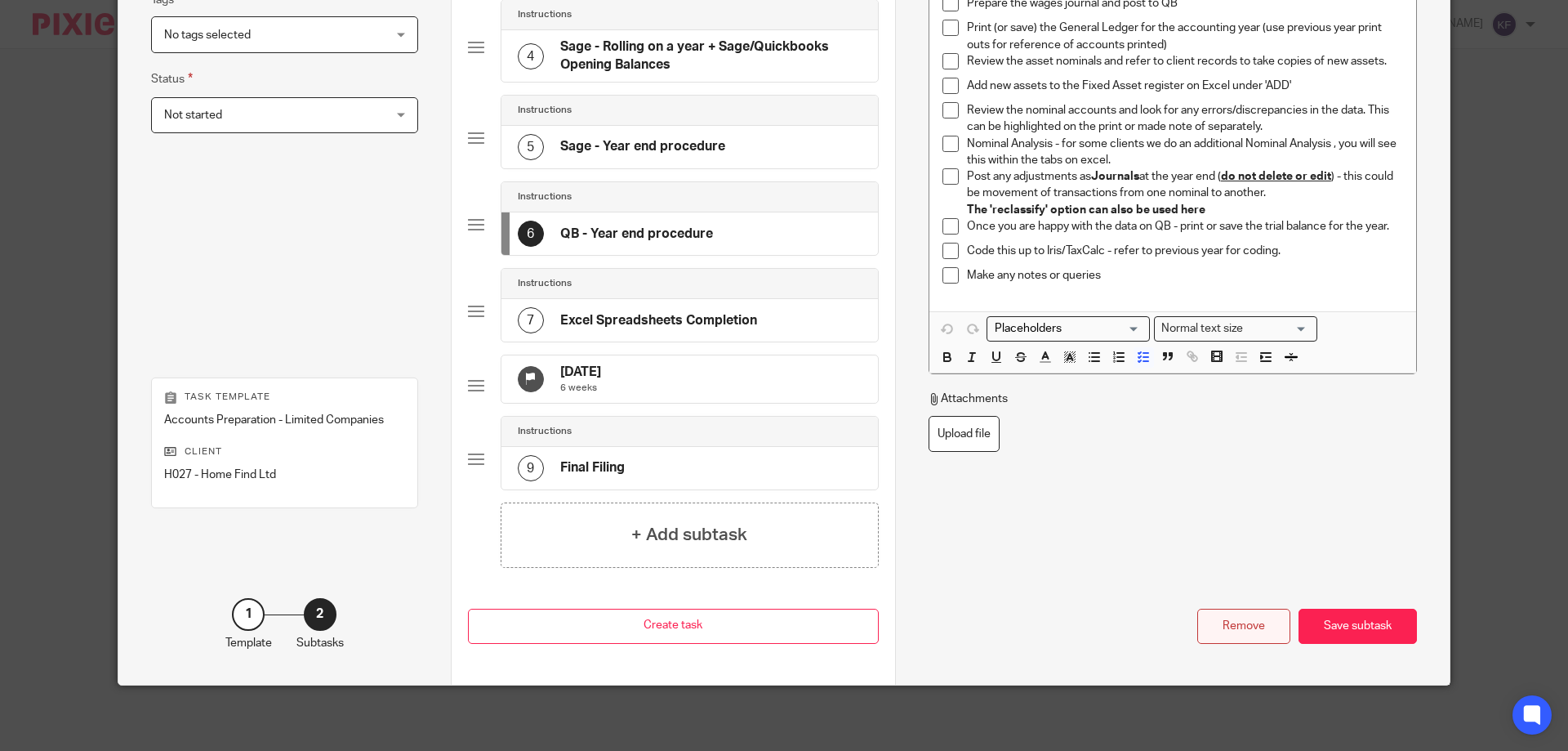
click at [1232, 636] on div "Remove" at bounding box center [1244, 625] width 93 height 35
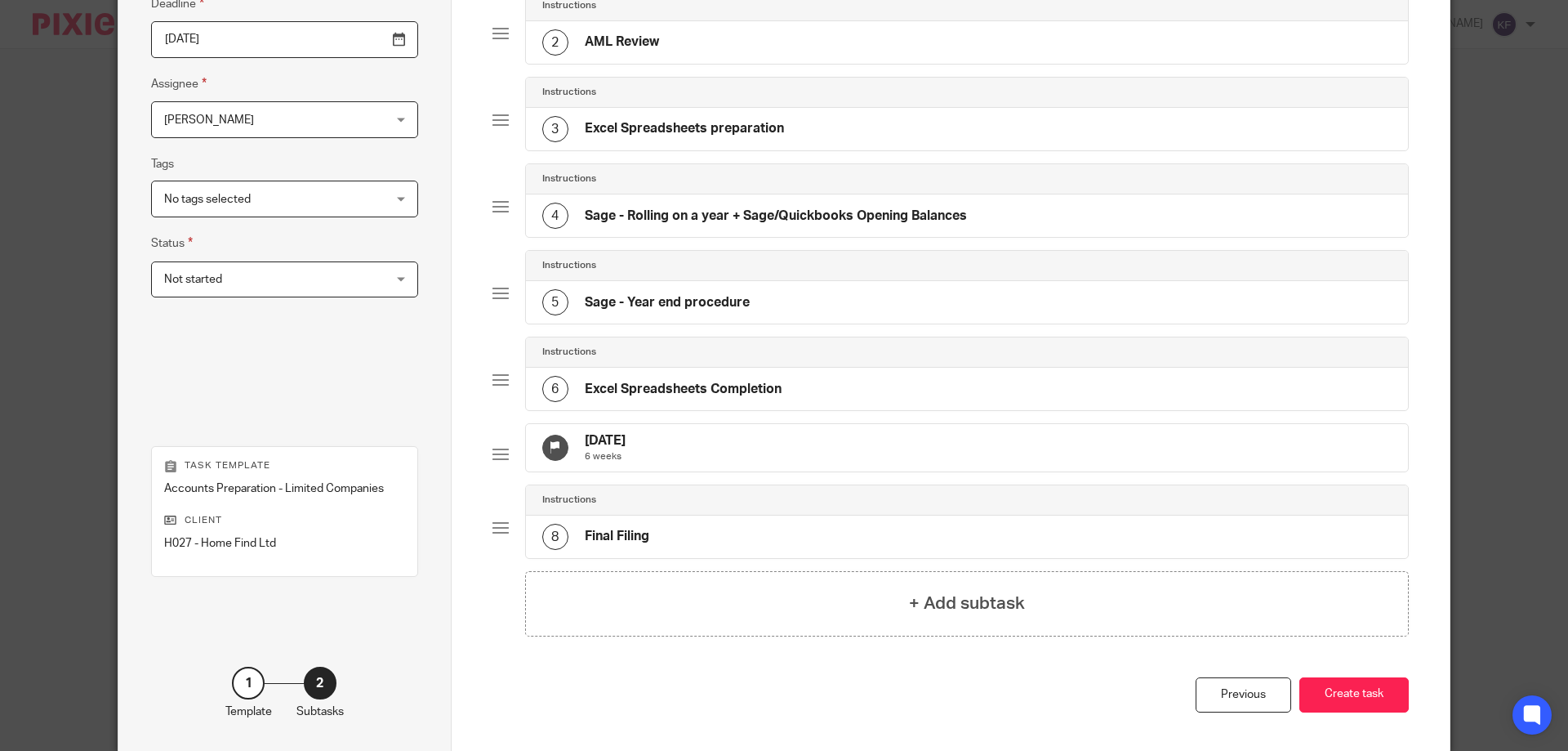
scroll to position [327, 0]
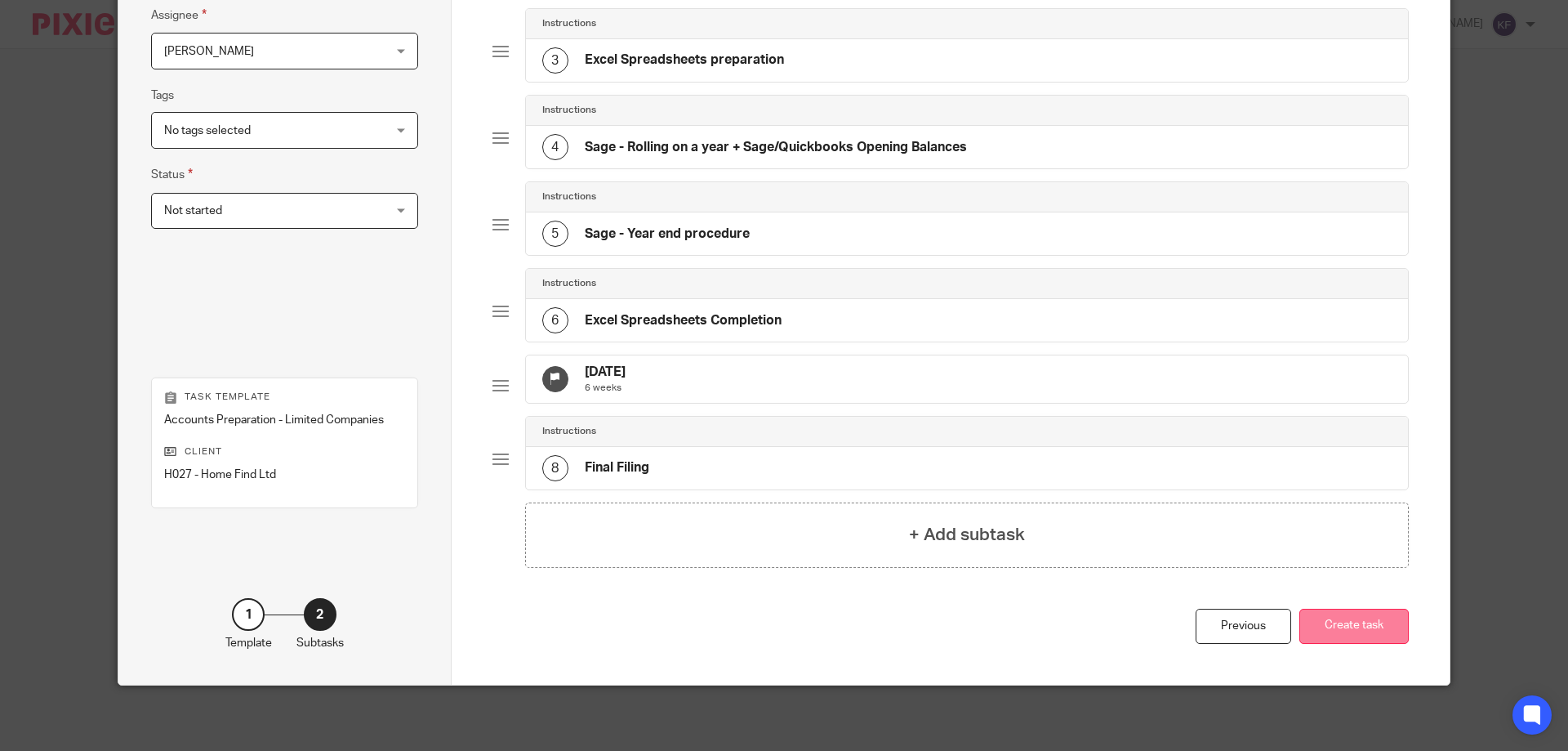
click at [1341, 625] on button "Create task" at bounding box center [1354, 625] width 110 height 35
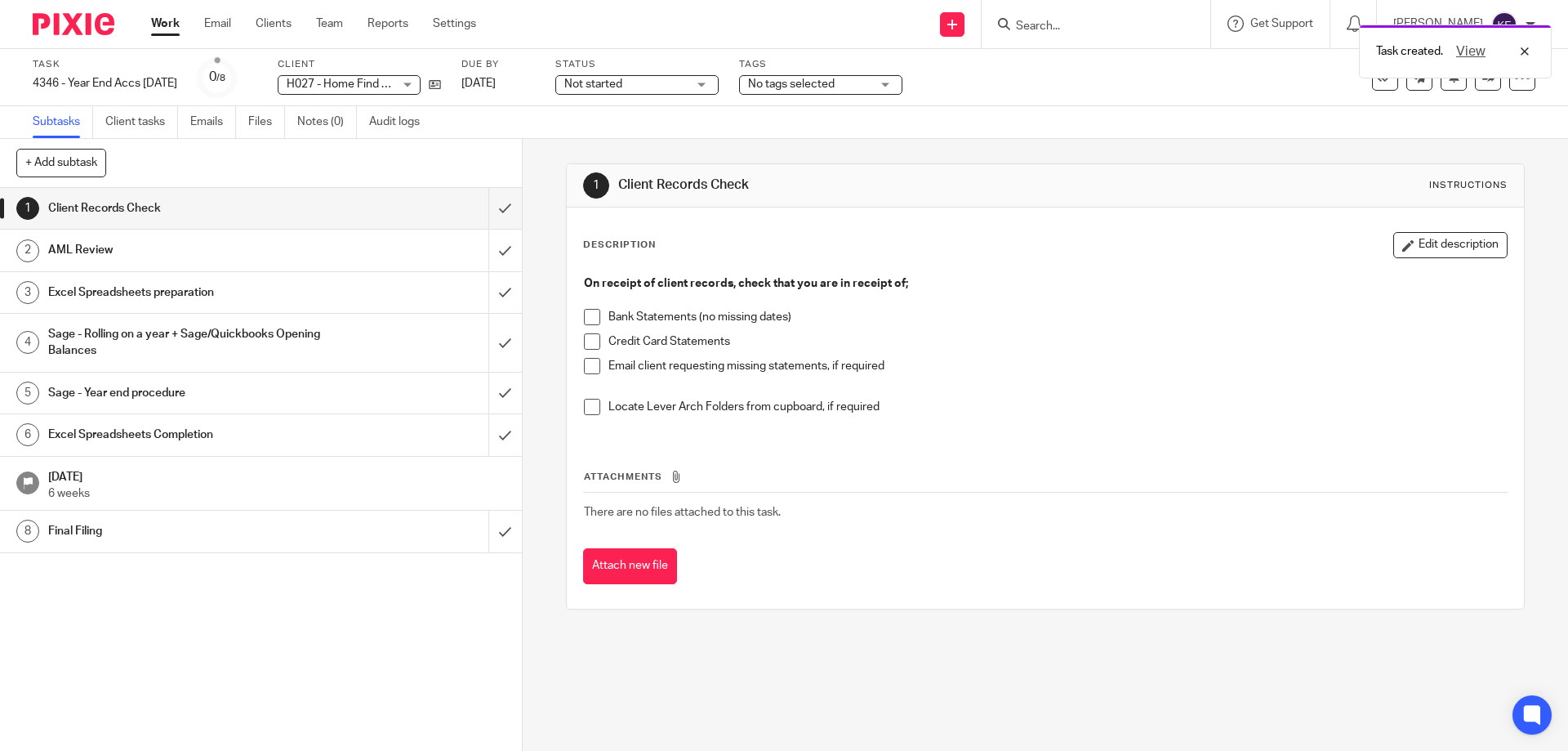
click at [54, 18] on img at bounding box center [74, 24] width 81 height 22
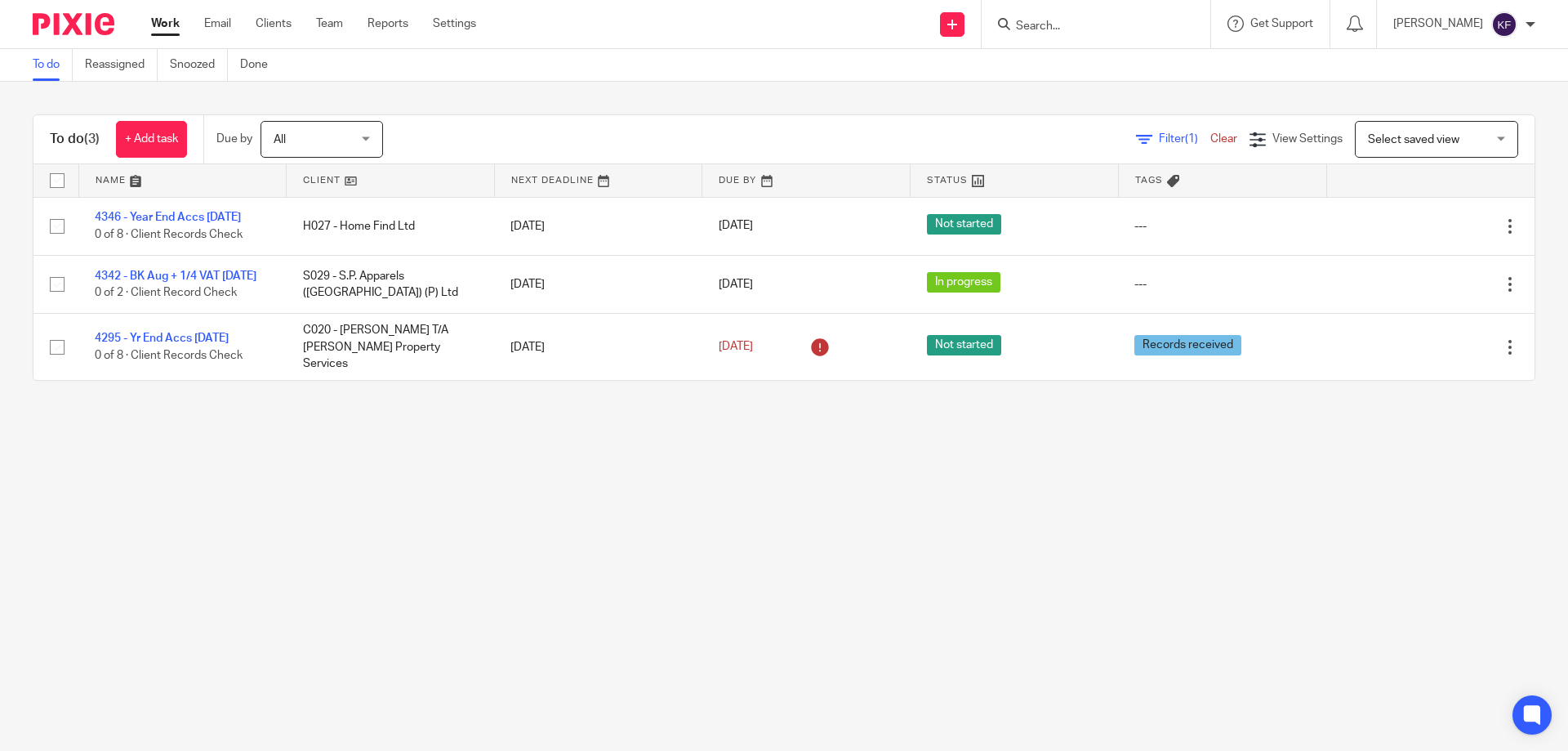
click at [1030, 26] on input "Search" at bounding box center [1088, 27] width 147 height 15
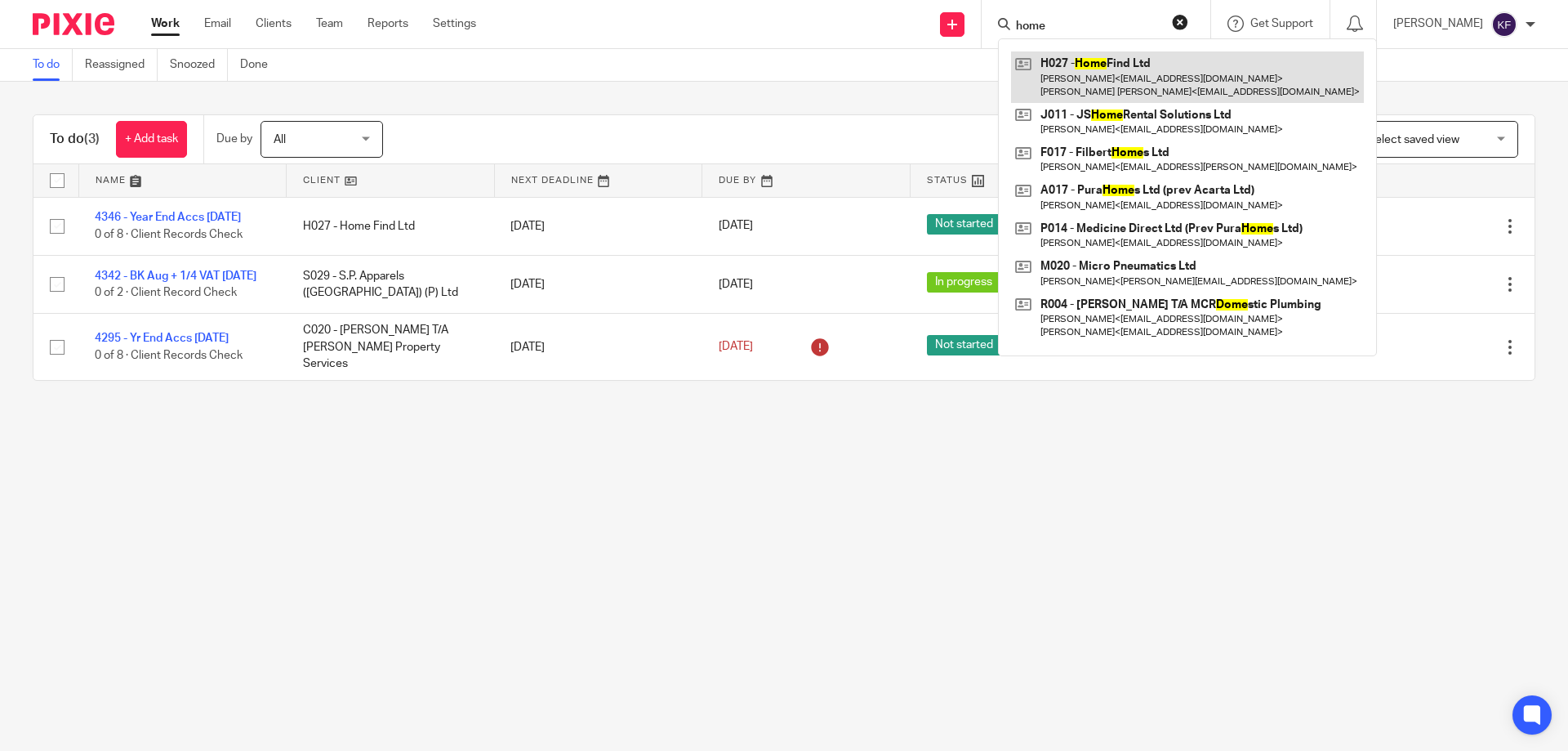
type input "home"
click at [1092, 76] on link at bounding box center [1187, 77] width 353 height 51
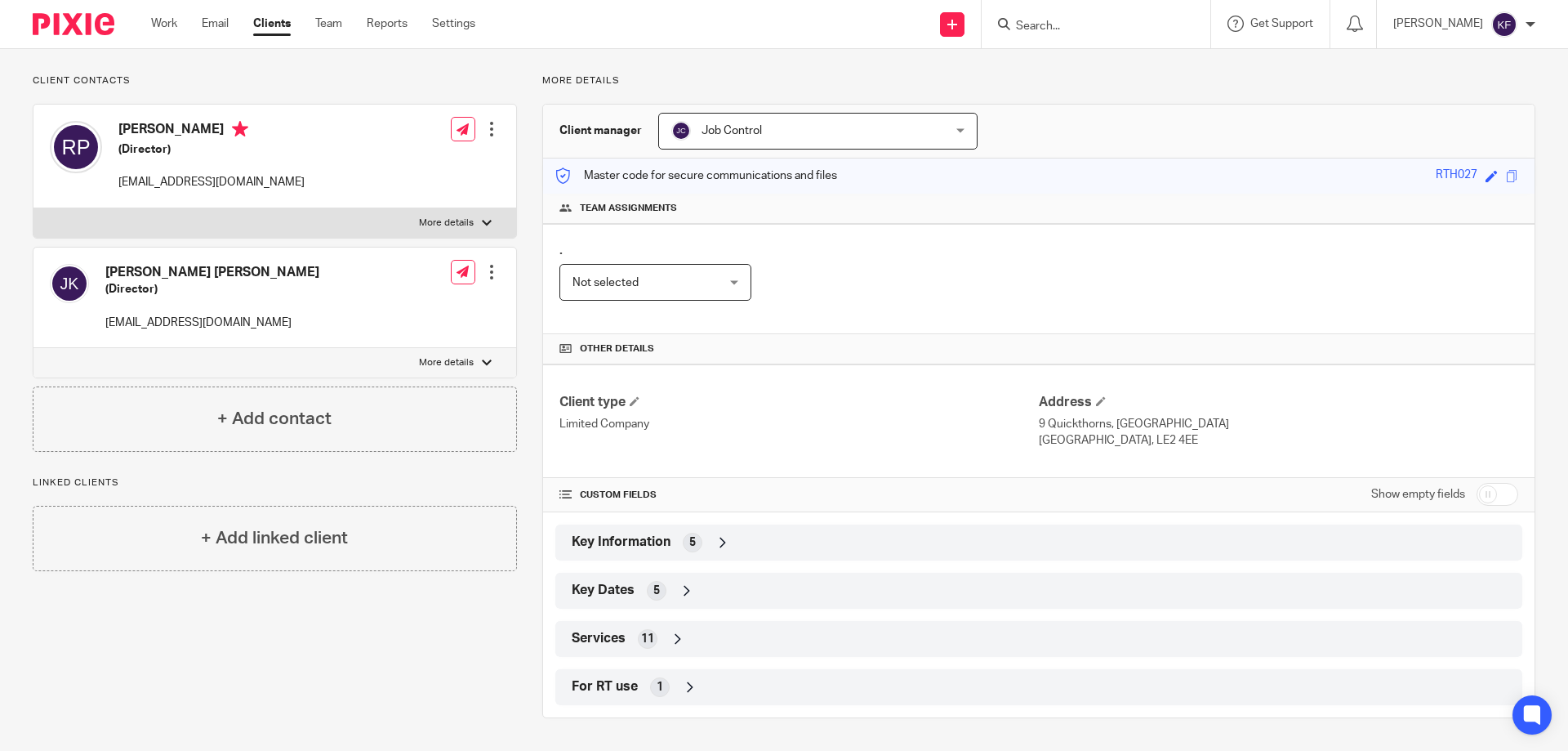
click at [654, 544] on span "Key Information" at bounding box center [621, 542] width 98 height 17
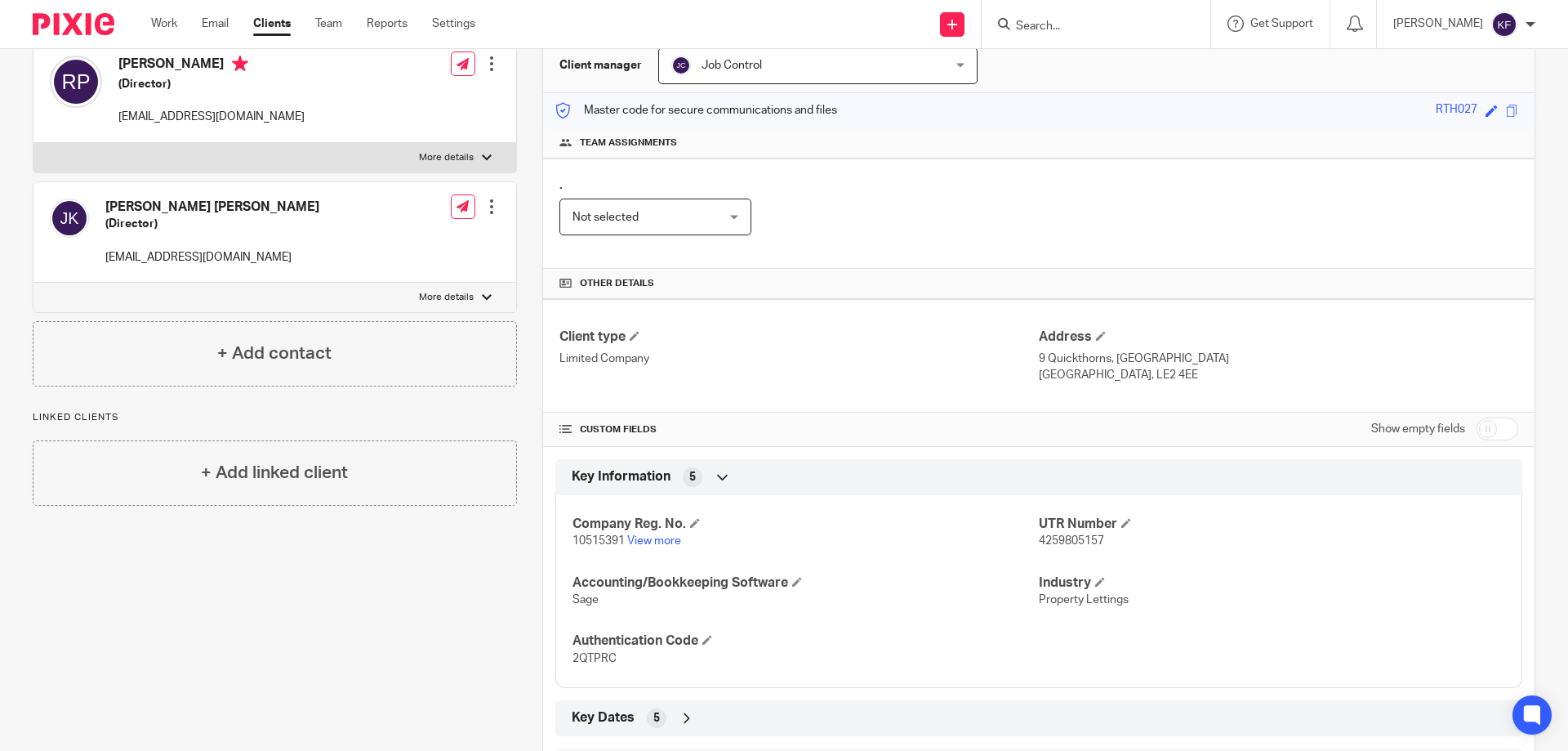
scroll to position [292, 0]
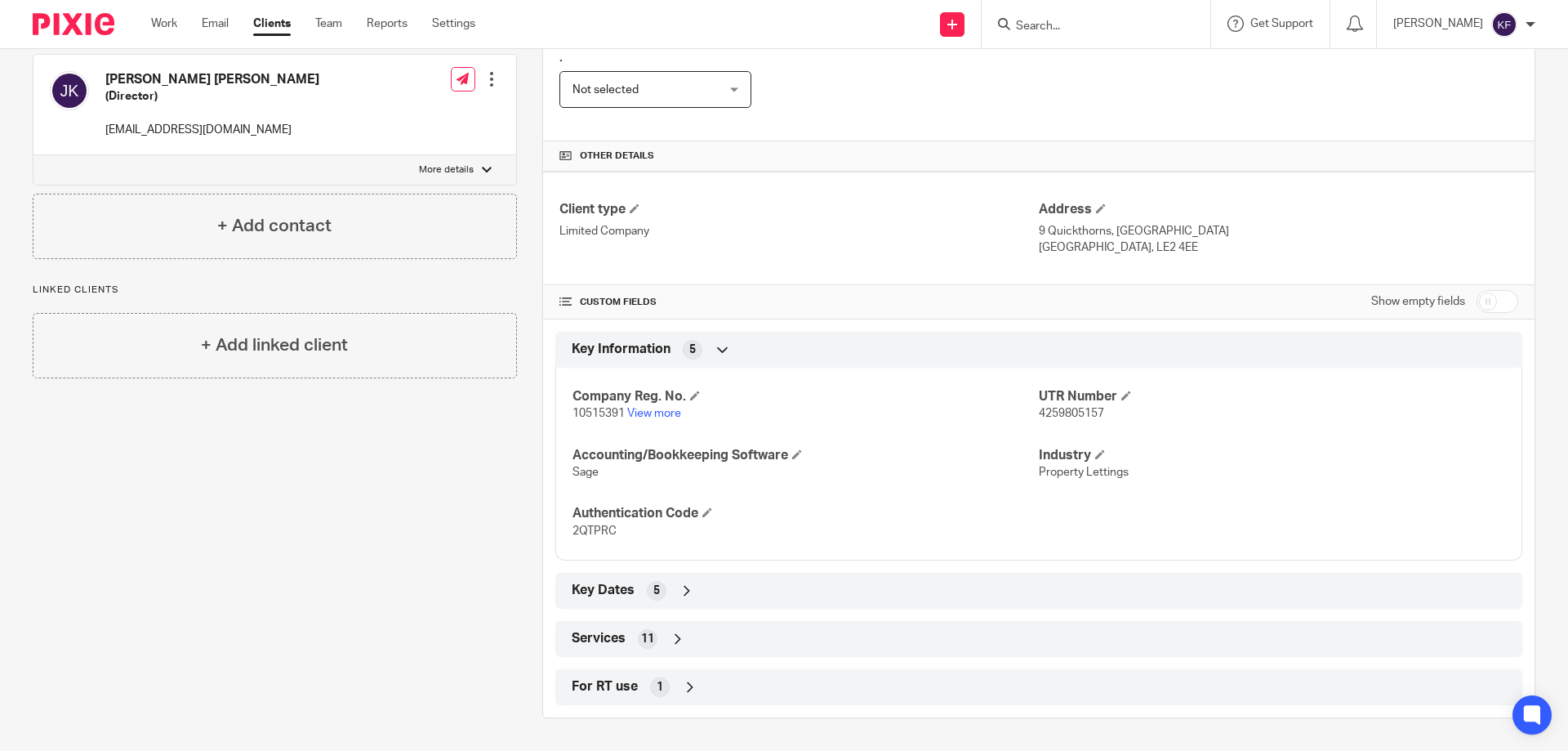
drag, startPoint x: 706, startPoint y: 595, endPoint x: 744, endPoint y: 590, distance: 38.3
click at [706, 596] on div "Key Dates 5" at bounding box center [1038, 590] width 943 height 27
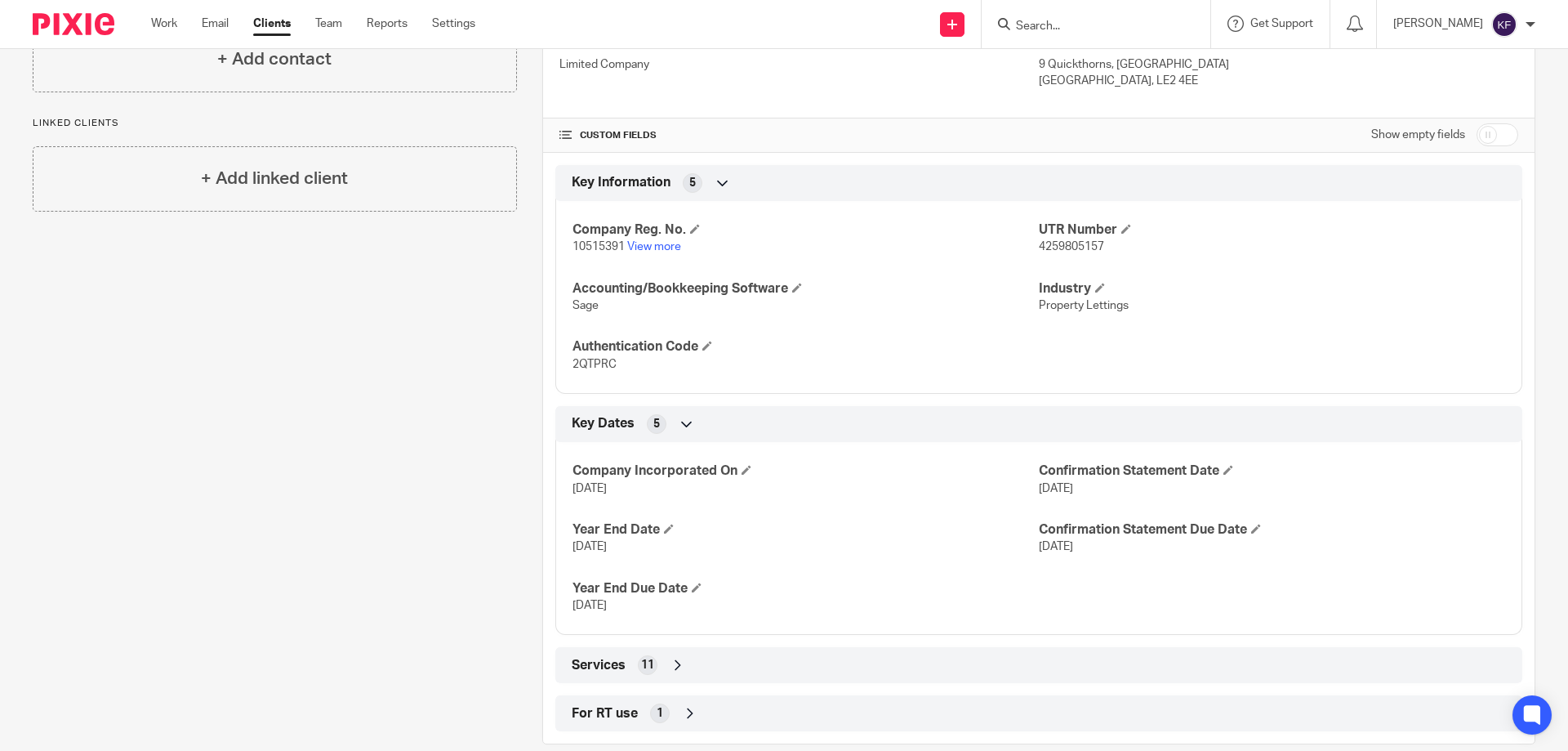
scroll to position [485, 0]
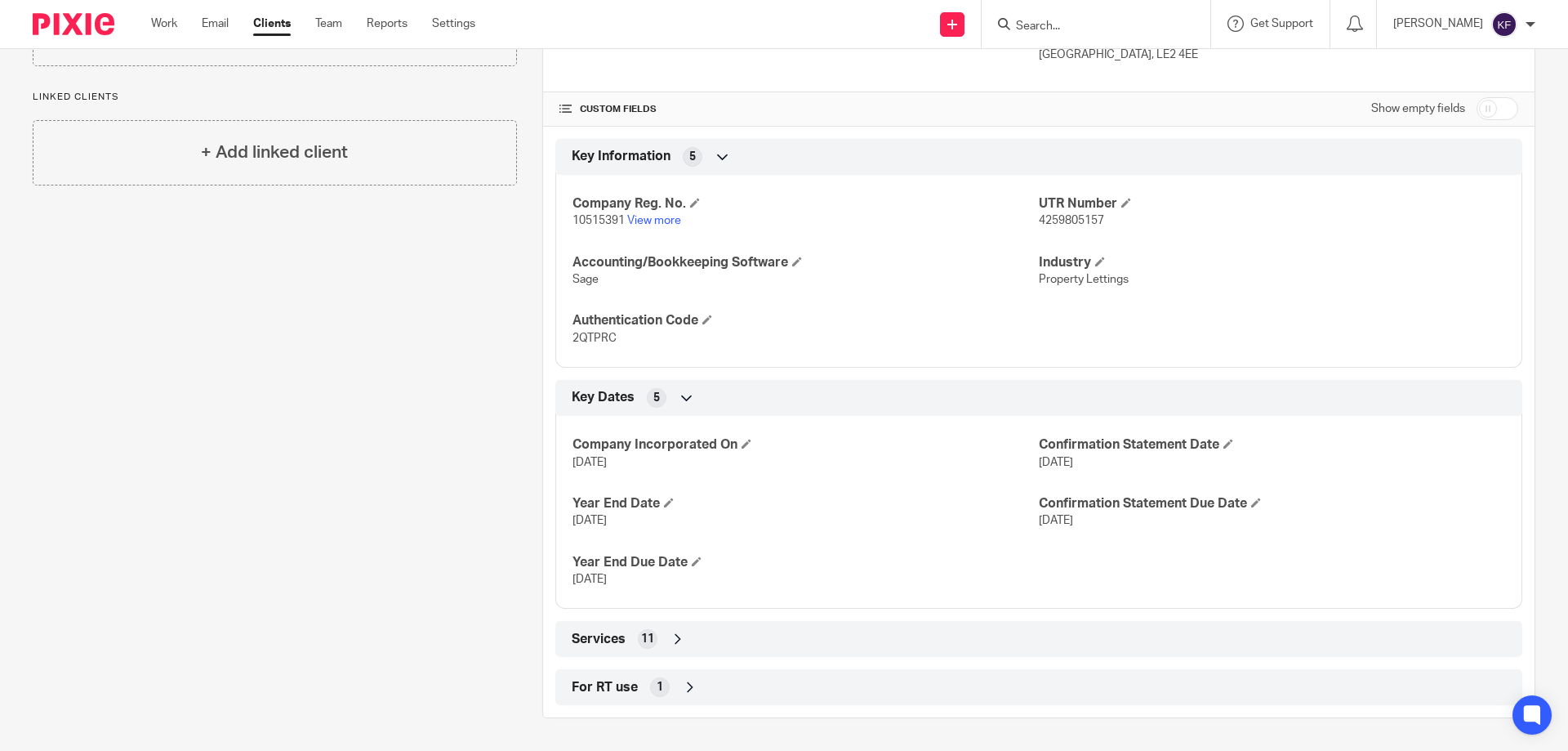
click at [728, 635] on div "Services 11" at bounding box center [1038, 638] width 943 height 27
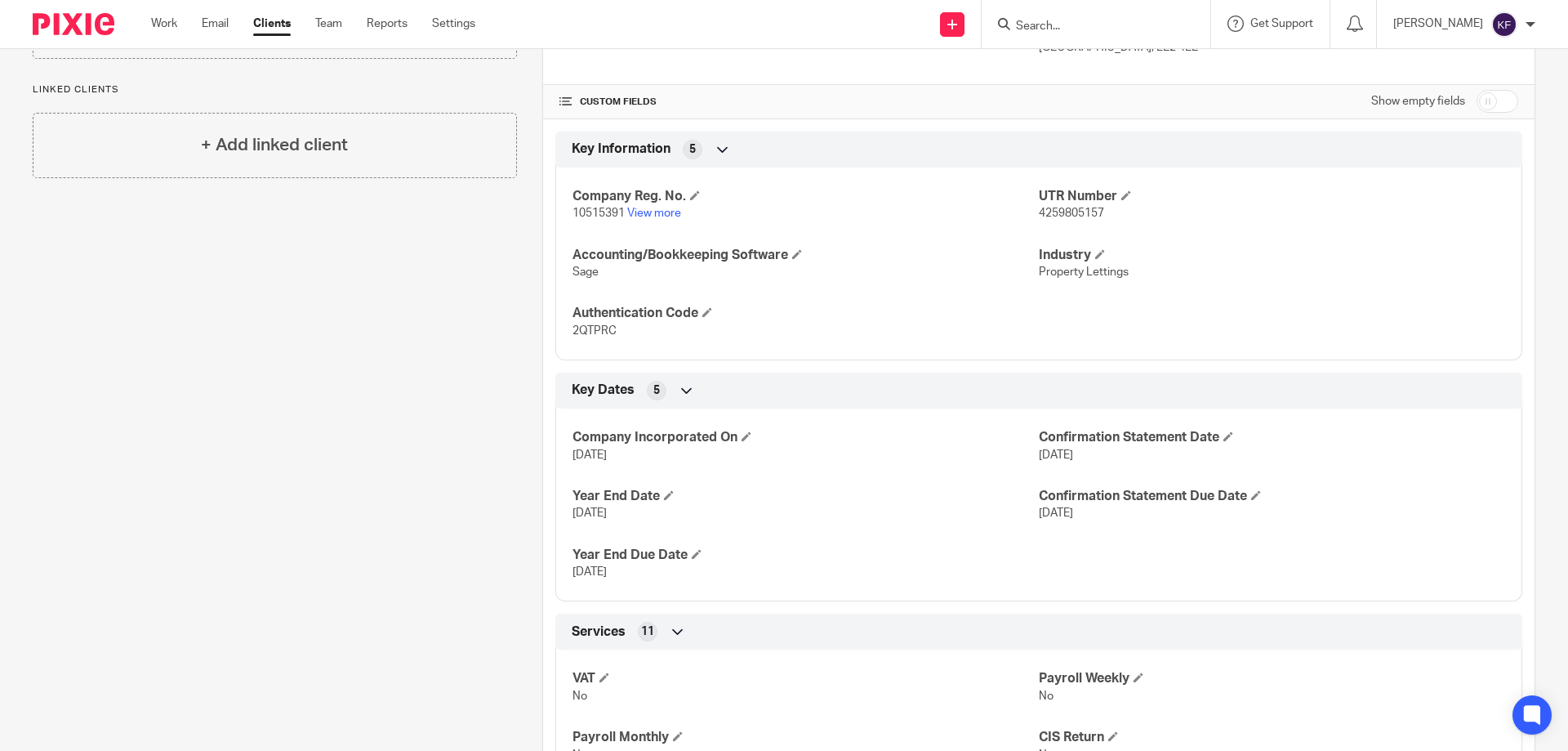
scroll to position [446, 0]
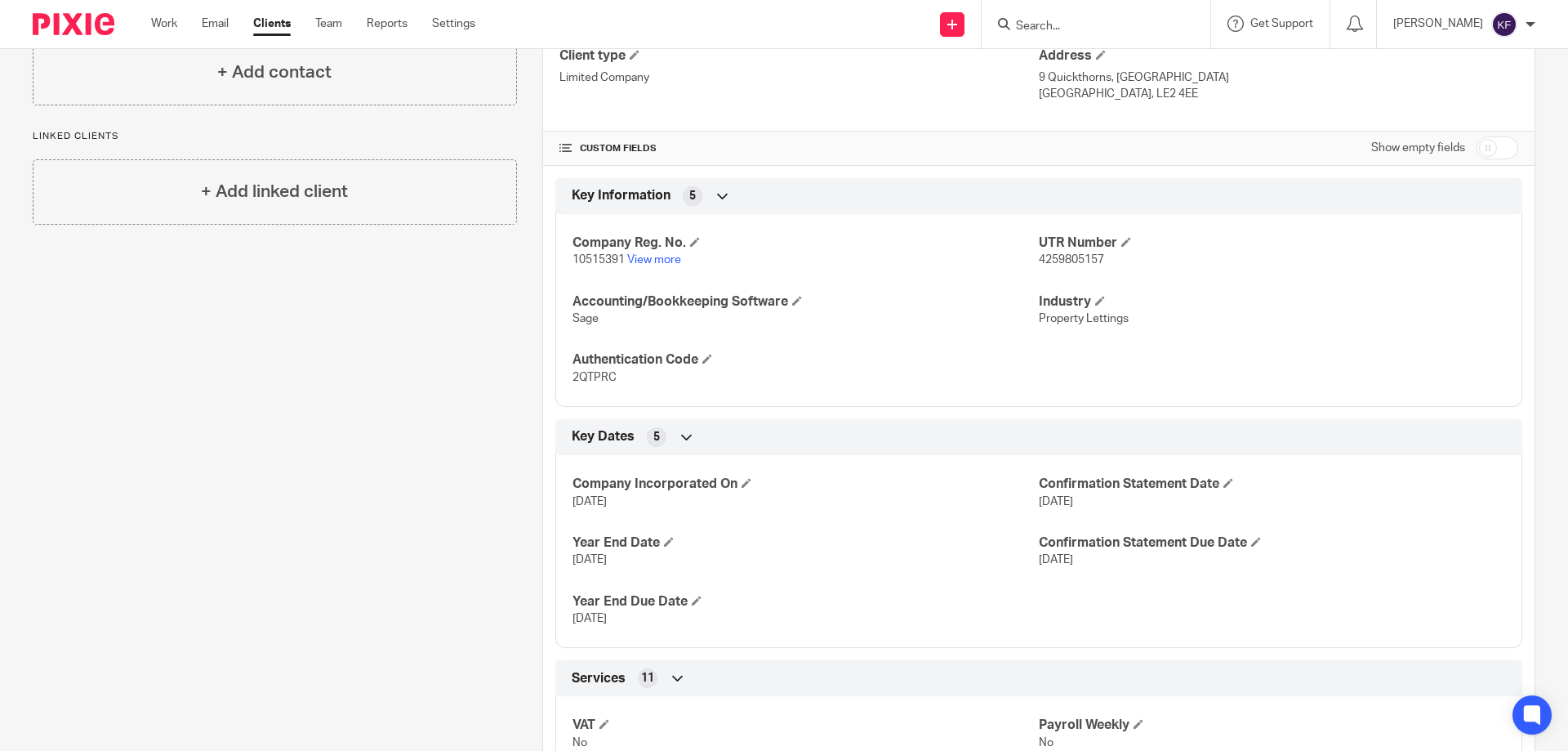
click at [644, 681] on span "11" at bounding box center [648, 677] width 13 height 16
click at [657, 250] on h4 "Company Reg. No." at bounding box center [805, 243] width 466 height 17
click at [658, 262] on link "View more" at bounding box center [653, 260] width 54 height 11
click at [664, 260] on link "View more" at bounding box center [653, 260] width 54 height 11
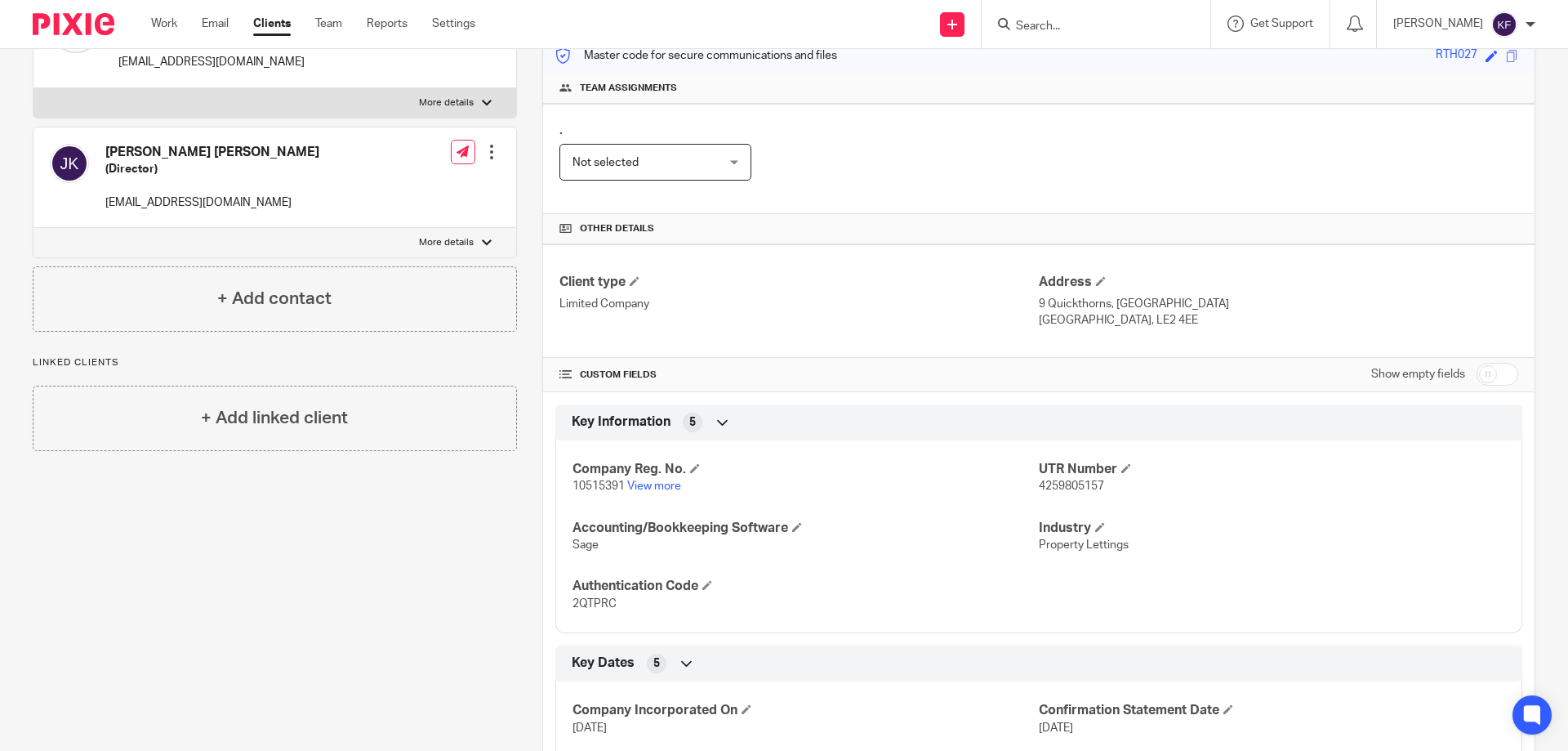
scroll to position [0, 0]
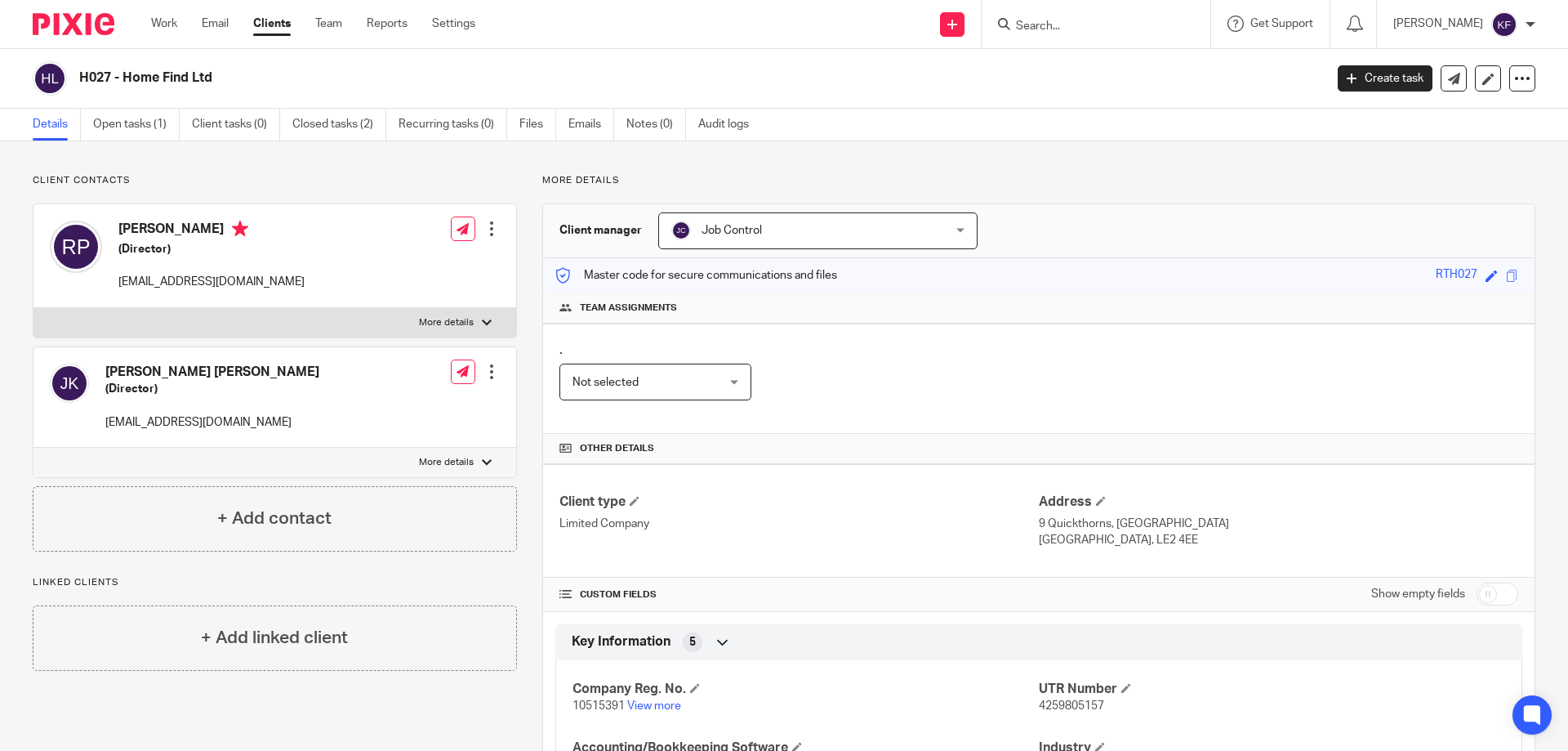
drag, startPoint x: 133, startPoint y: 123, endPoint x: 316, endPoint y: 170, distance: 188.9
click at [133, 123] on link "Open tasks (1)" at bounding box center [136, 125] width 87 height 32
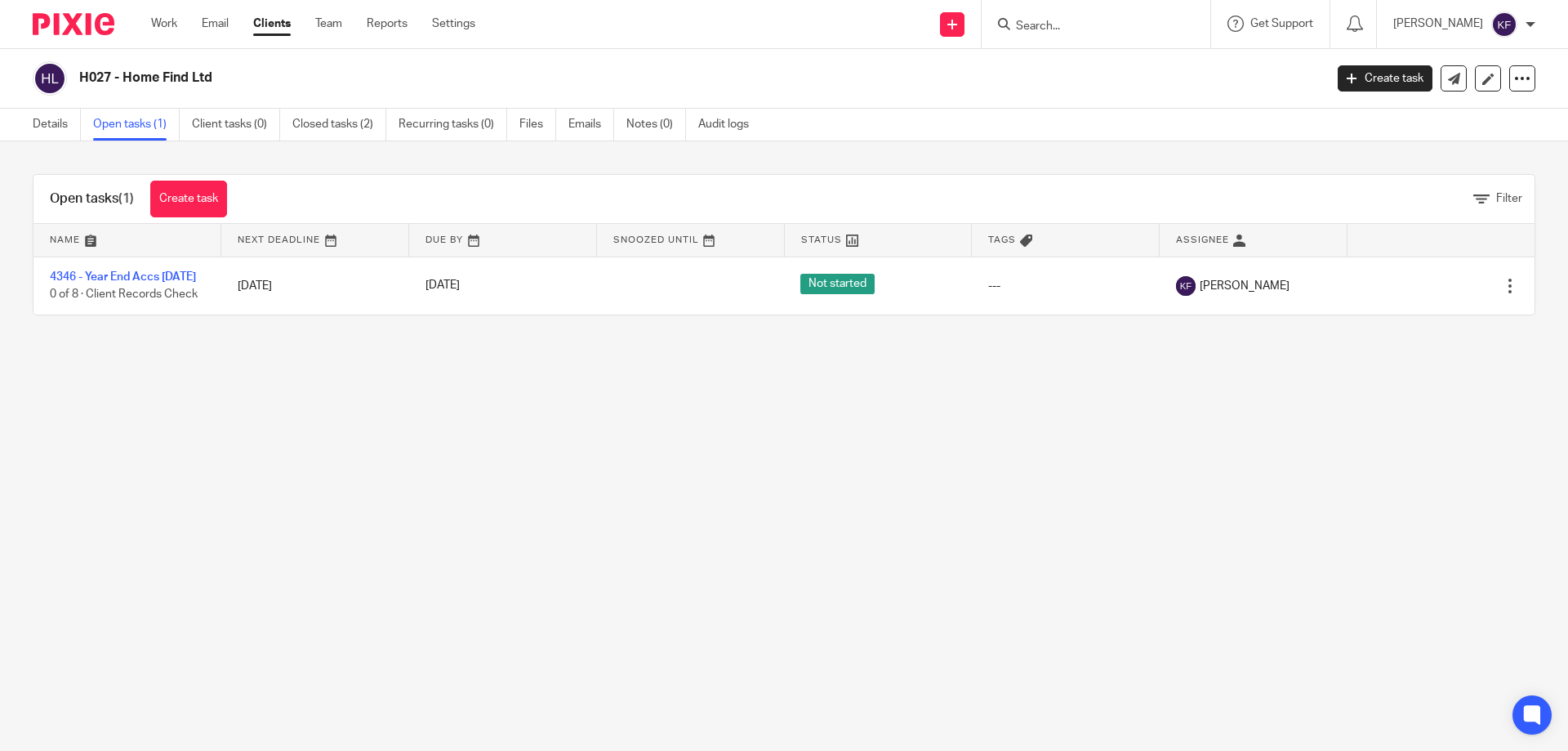
click at [931, 438] on main "H027 - Home Find Ltd Create task Update from Companies House Export data Merge …" at bounding box center [784, 376] width 1568 height 751
